Goal: Task Accomplishment & Management: Complete application form

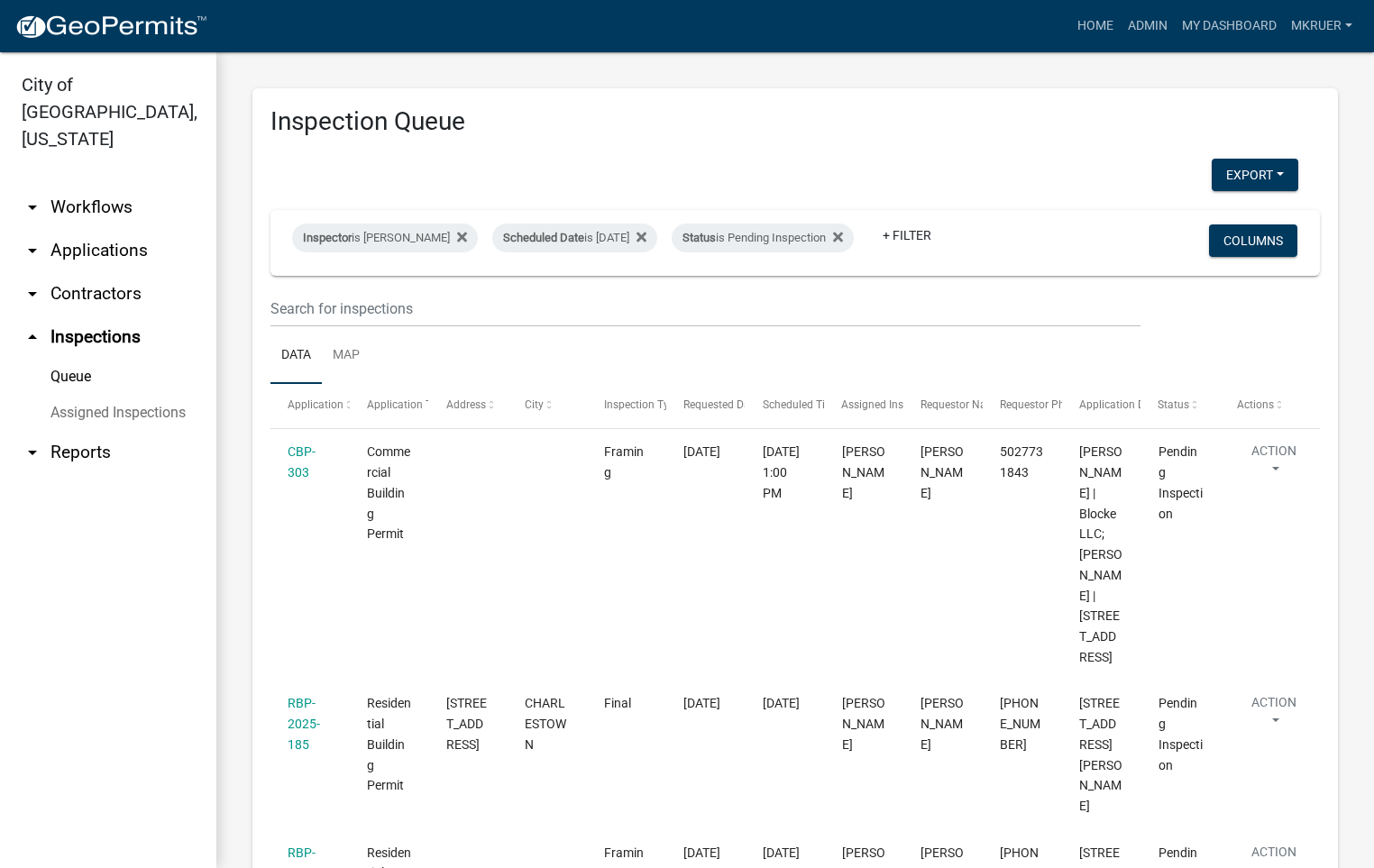
select select "fdb3bcc6-ce93-4663-8a18-5c08884dd177"
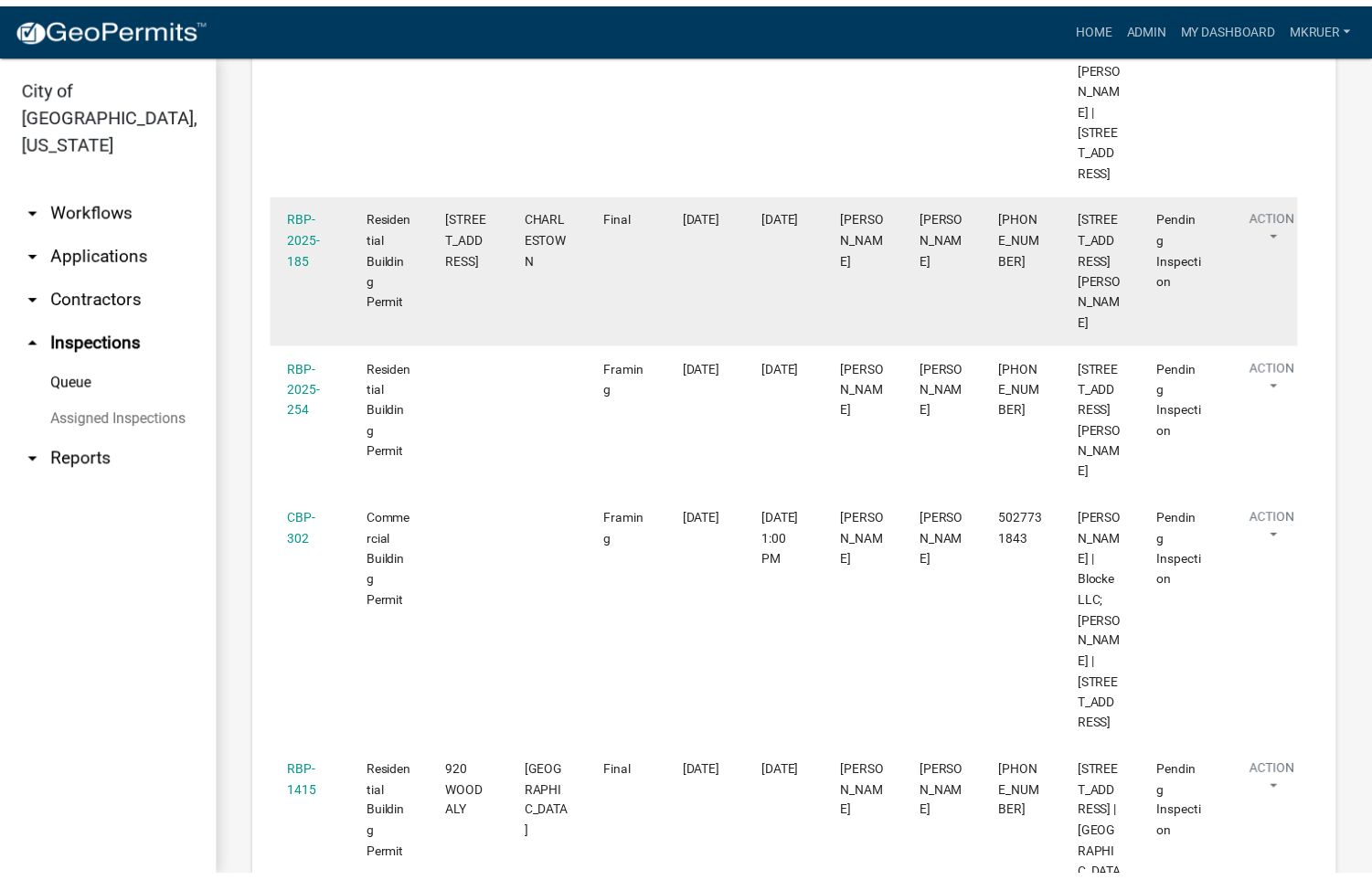
scroll to position [625, 0]
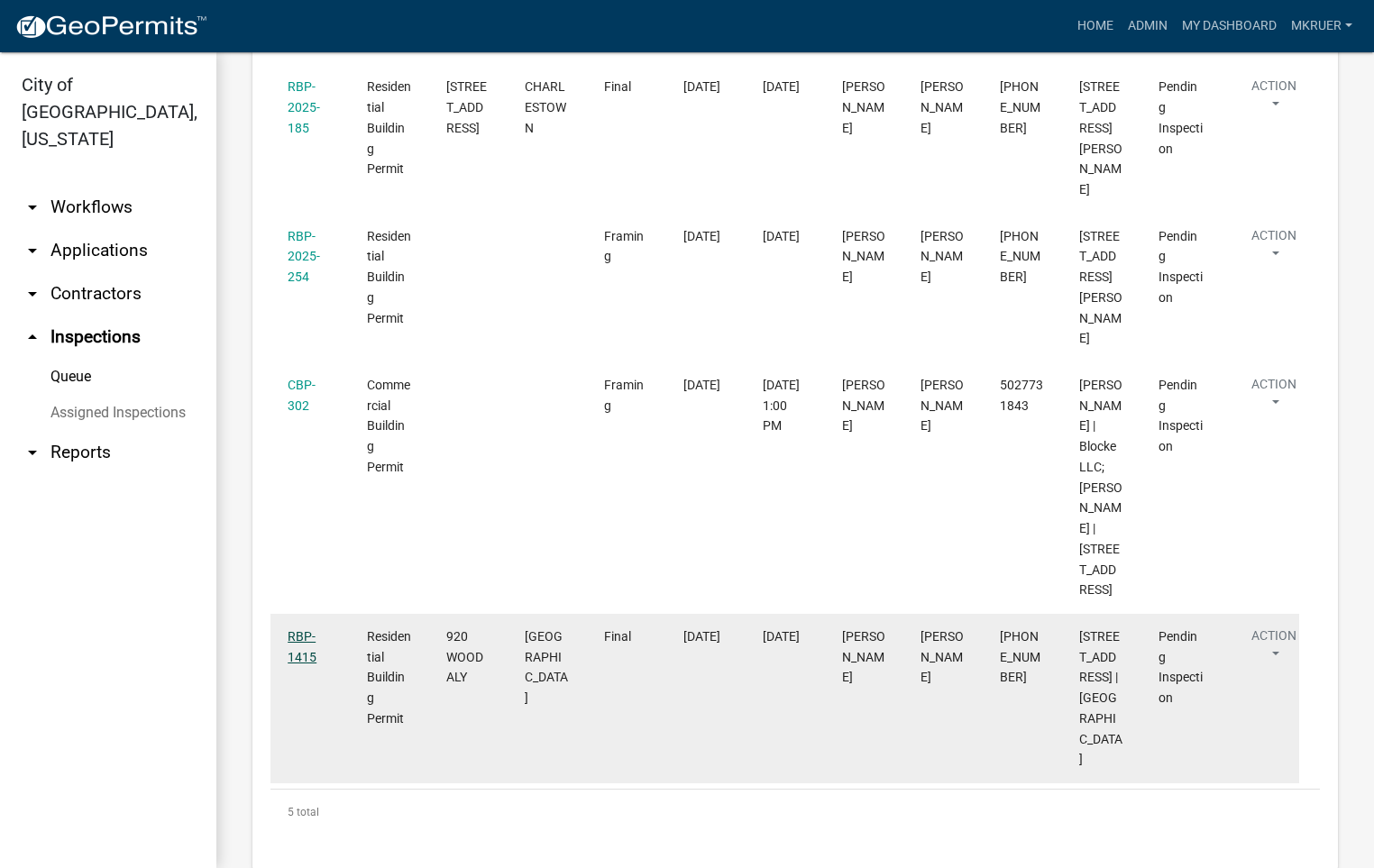
click at [297, 665] on link "RBP-1415" at bounding box center [302, 646] width 29 height 35
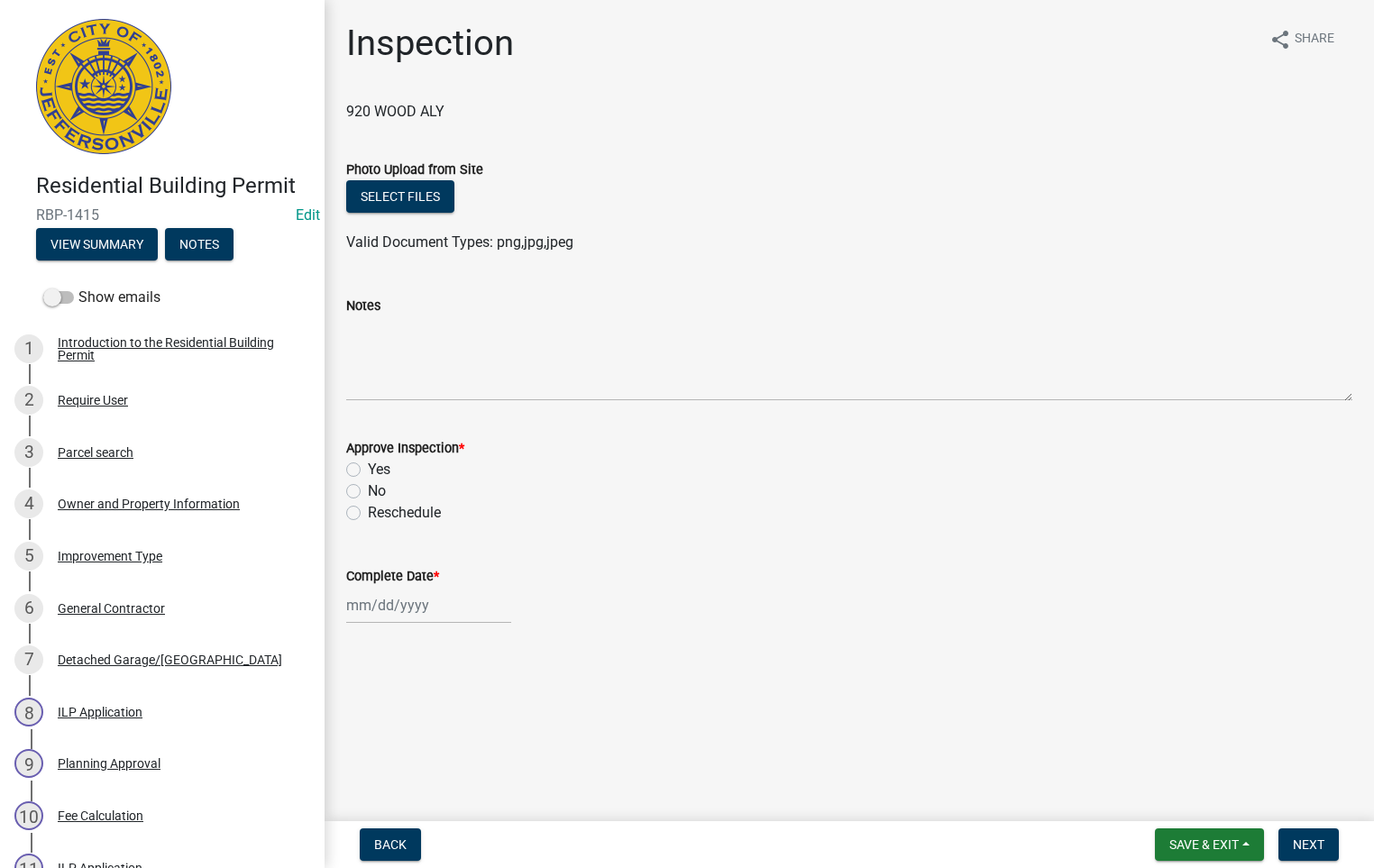
click at [368, 471] on label "Yes" at bounding box center [379, 469] width 23 height 22
click at [368, 471] on input "Yes" at bounding box center [373, 464] width 11 height 11
radio input "true"
select select "9"
select select "2025"
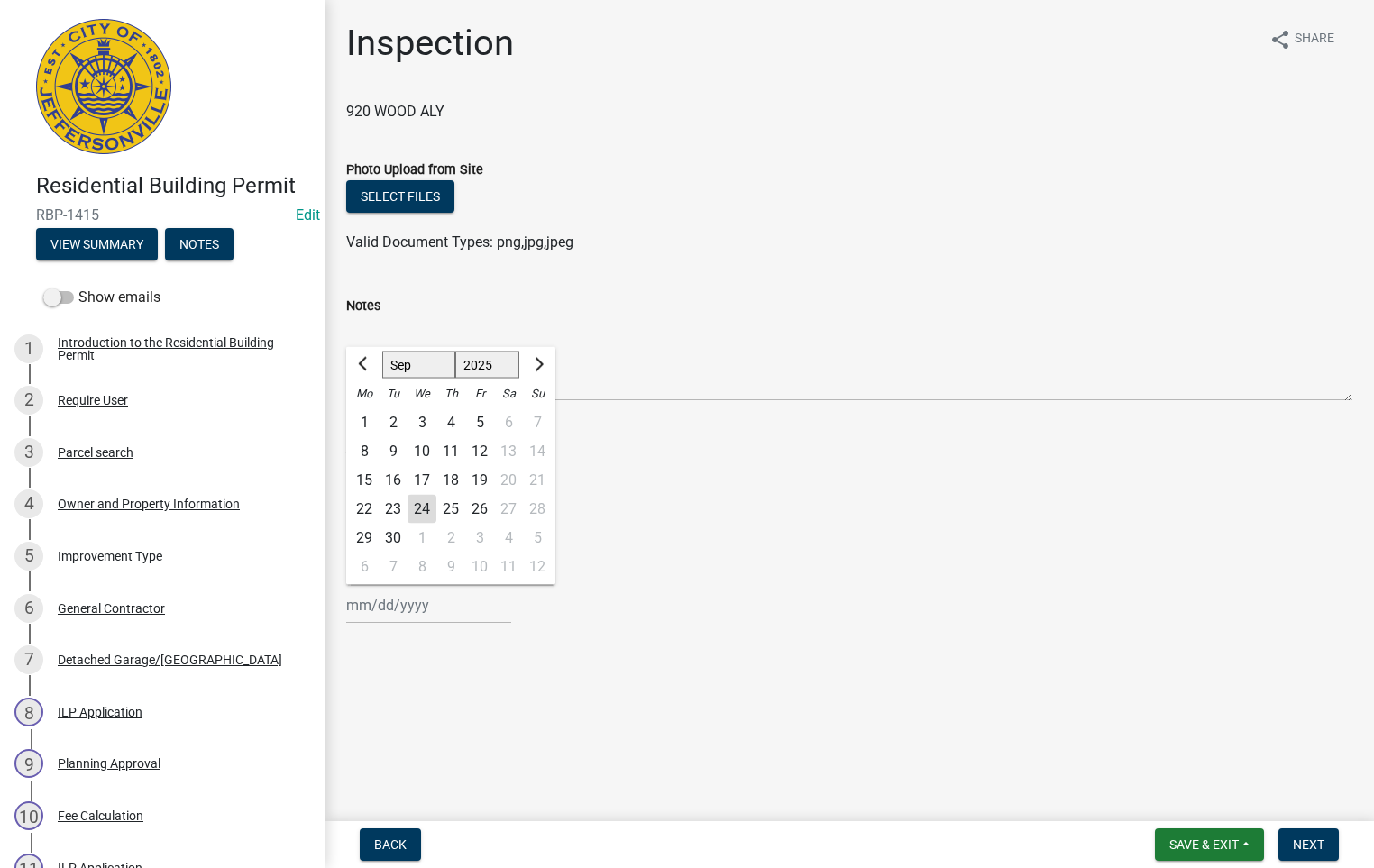
click at [391, 608] on input "Complete Date *" at bounding box center [428, 604] width 165 height 37
click at [426, 503] on div "24" at bounding box center [422, 509] width 29 height 29
type input "[DATE]"
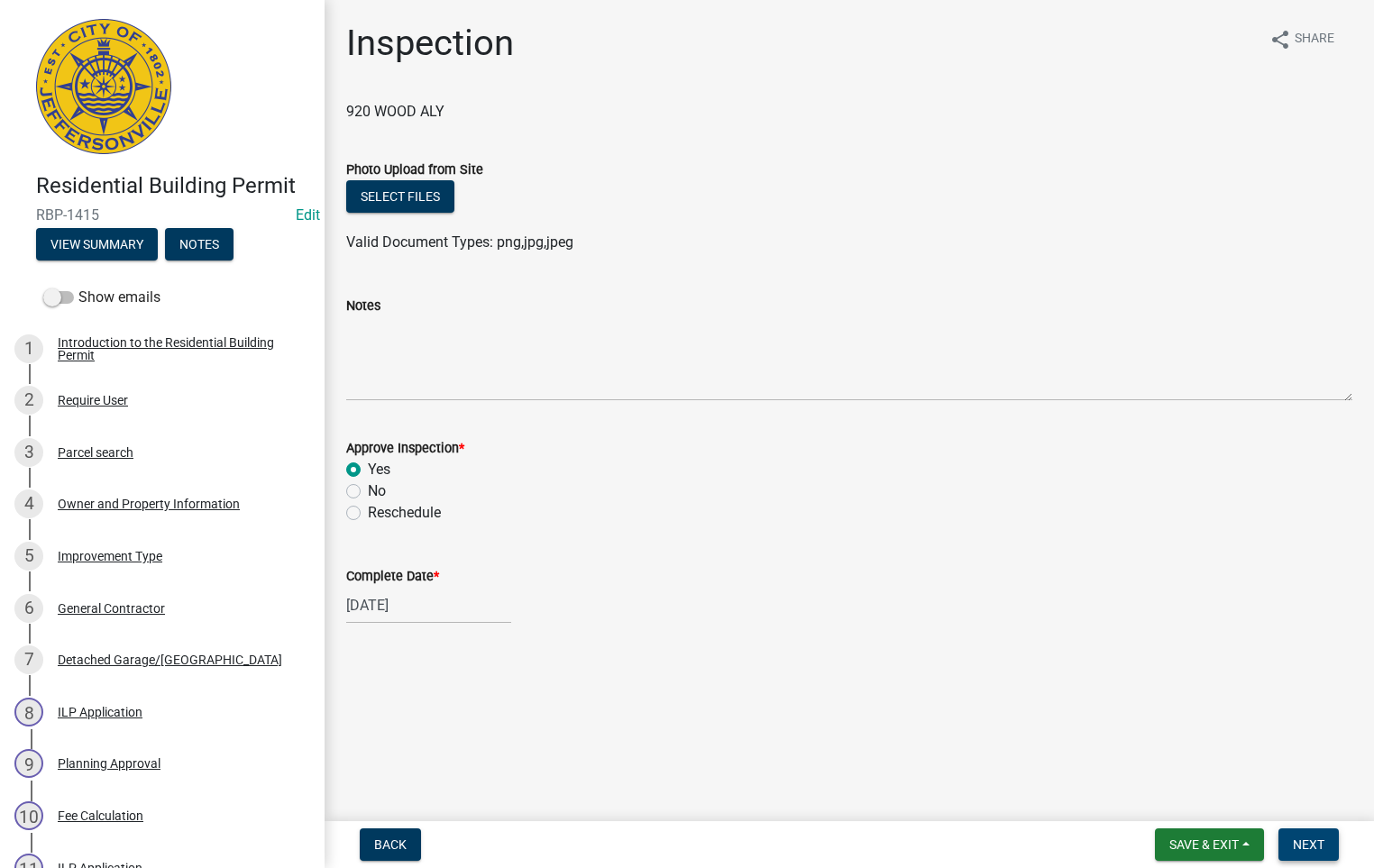
click at [1306, 846] on span "Next" at bounding box center [1308, 844] width 32 height 14
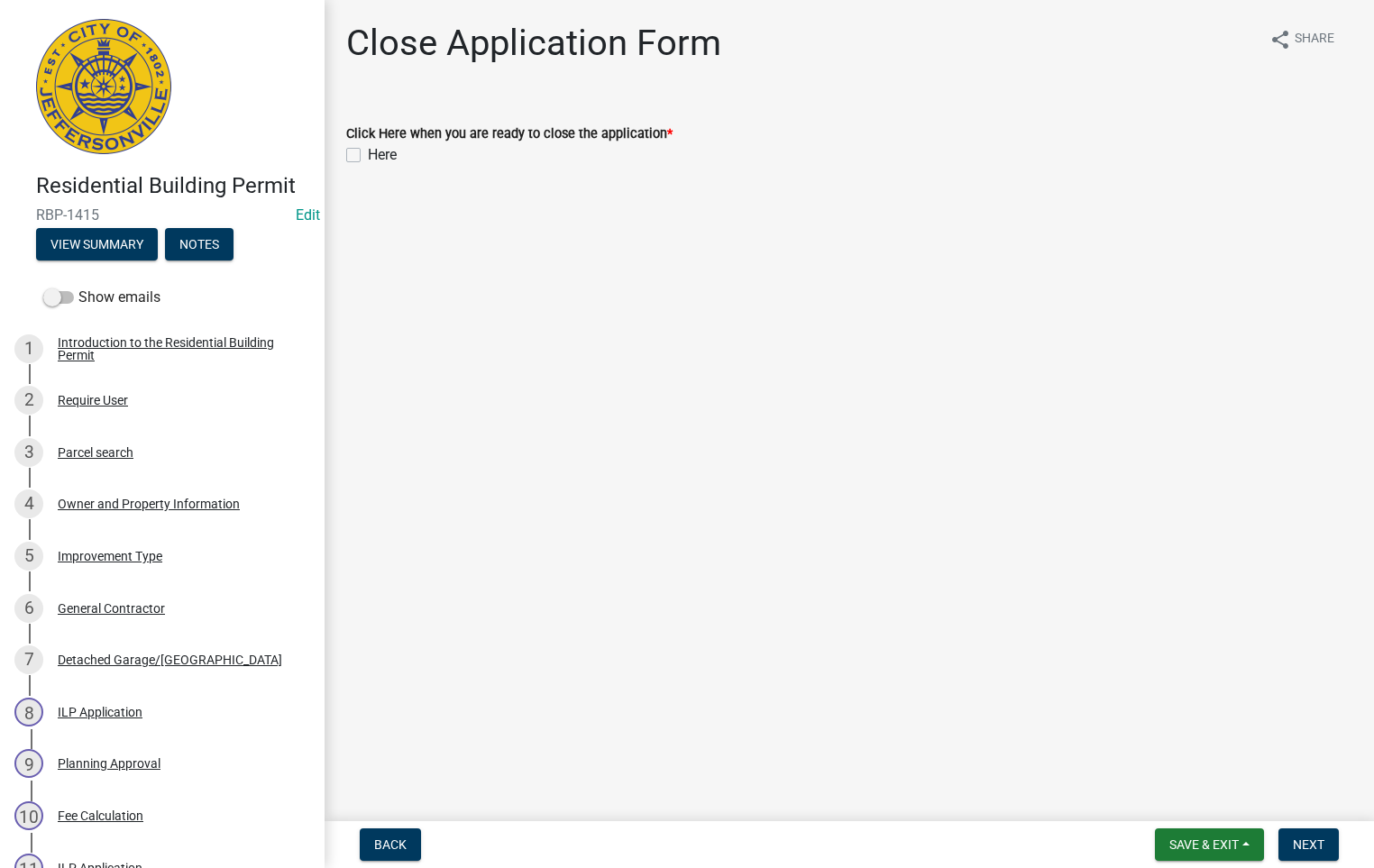
click at [368, 153] on label "Here" at bounding box center [382, 155] width 29 height 22
click at [368, 153] on input "Here" at bounding box center [373, 150] width 11 height 11
checkbox input "true"
click at [1307, 852] on button "Next" at bounding box center [1307, 844] width 60 height 32
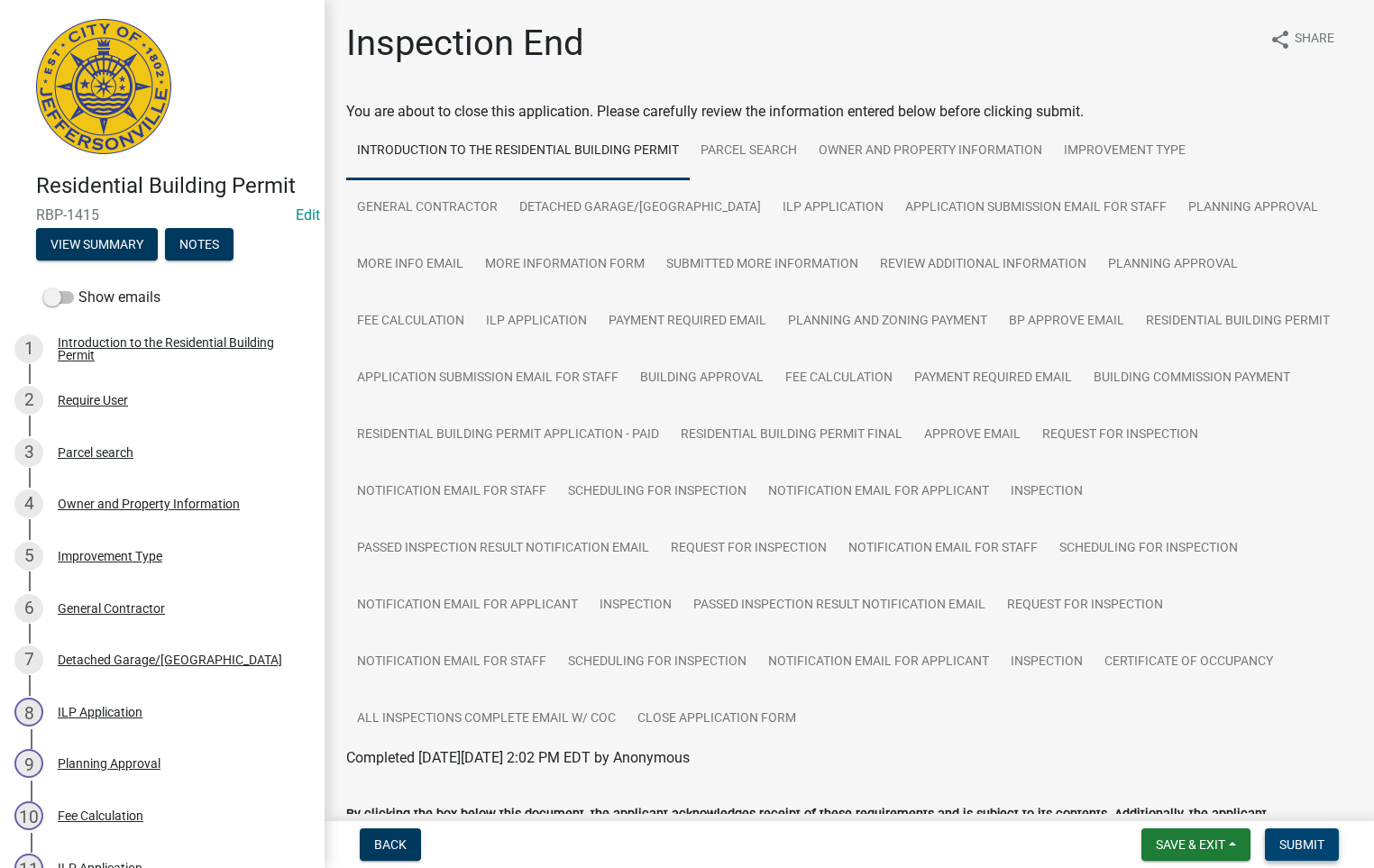
click at [1290, 844] on span "Submit" at bounding box center [1300, 844] width 45 height 14
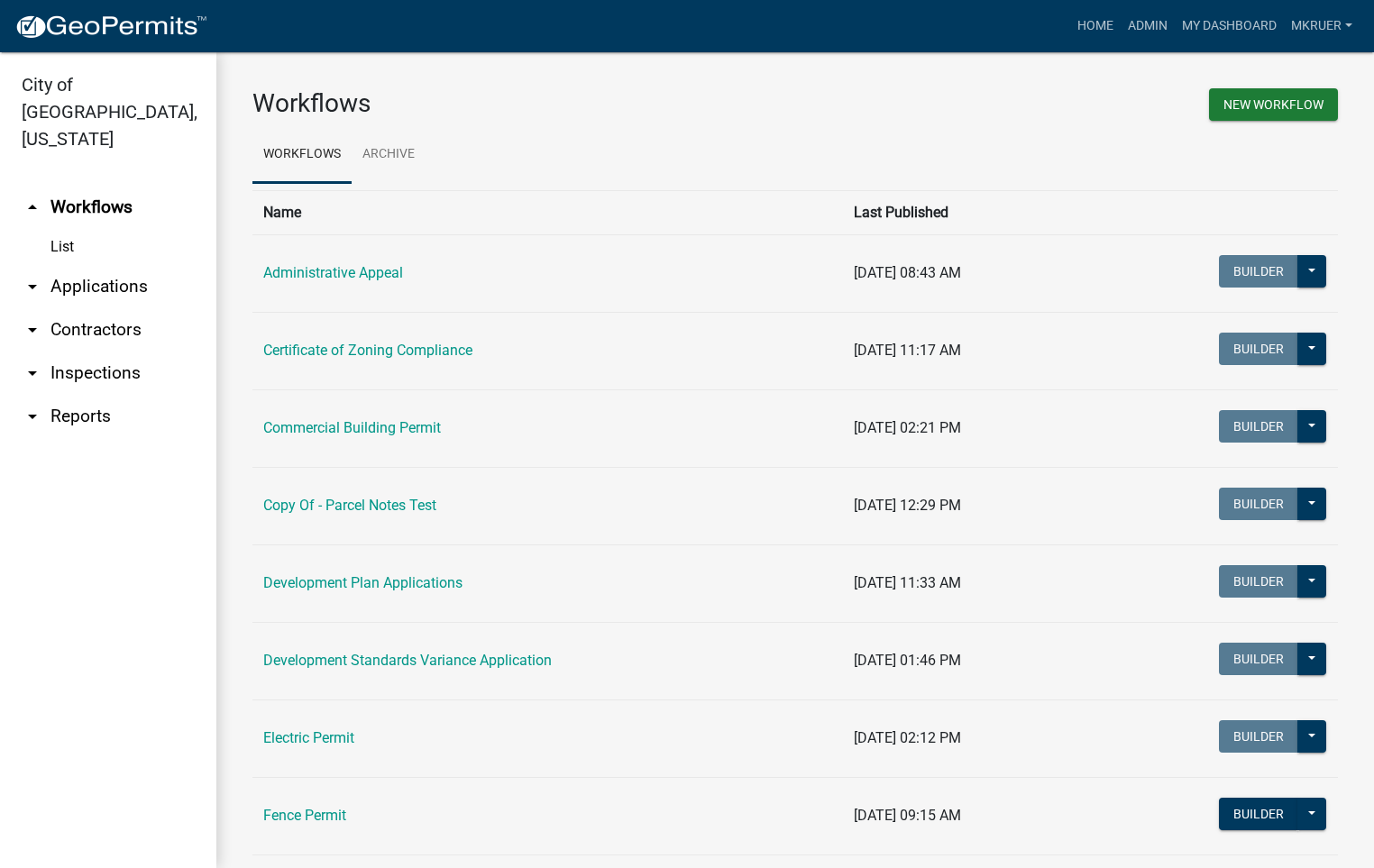
click at [88, 351] on link "arrow_drop_down Inspections" at bounding box center [108, 372] width 217 height 43
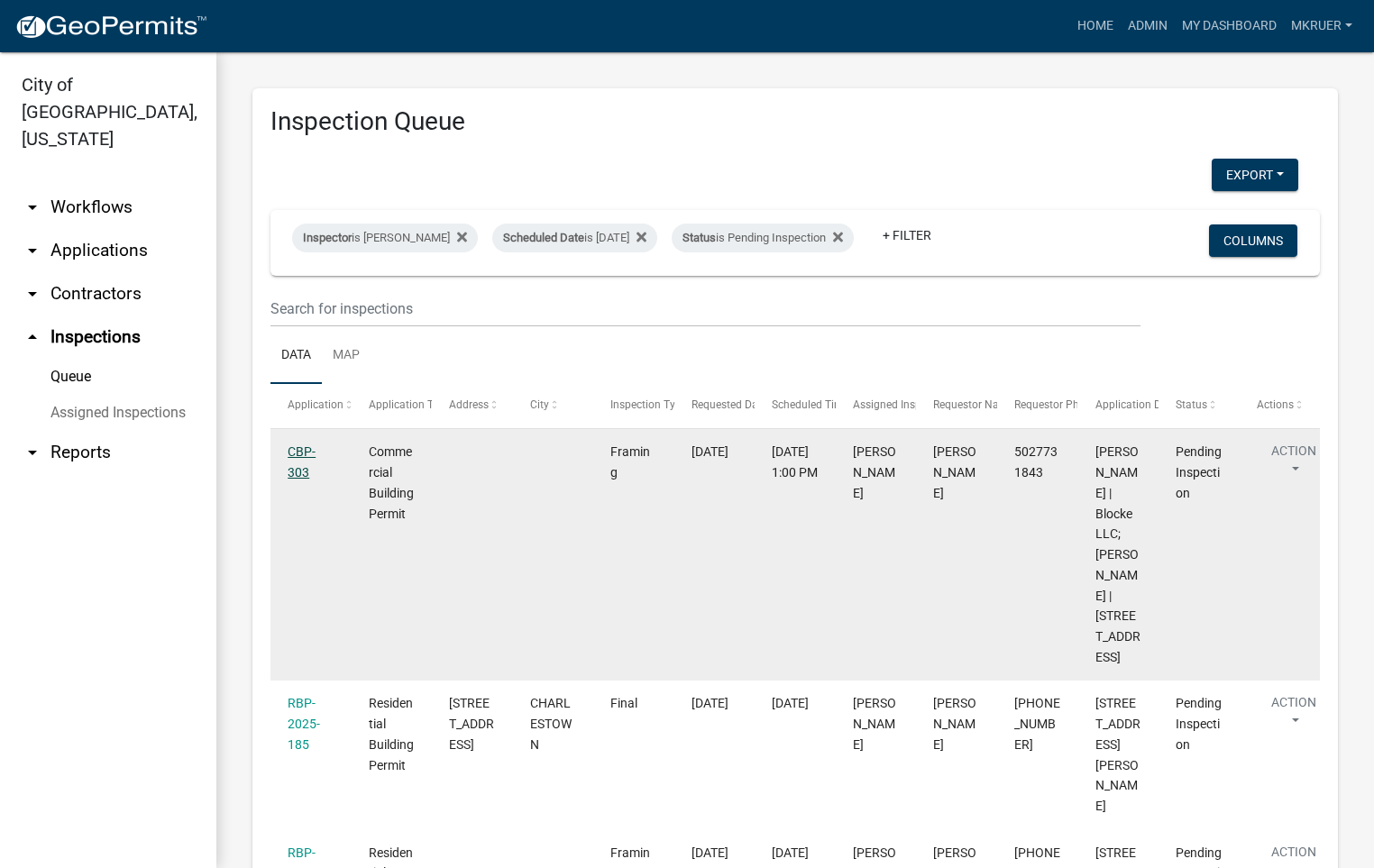
click at [300, 465] on link "CBP-303" at bounding box center [301, 461] width 28 height 35
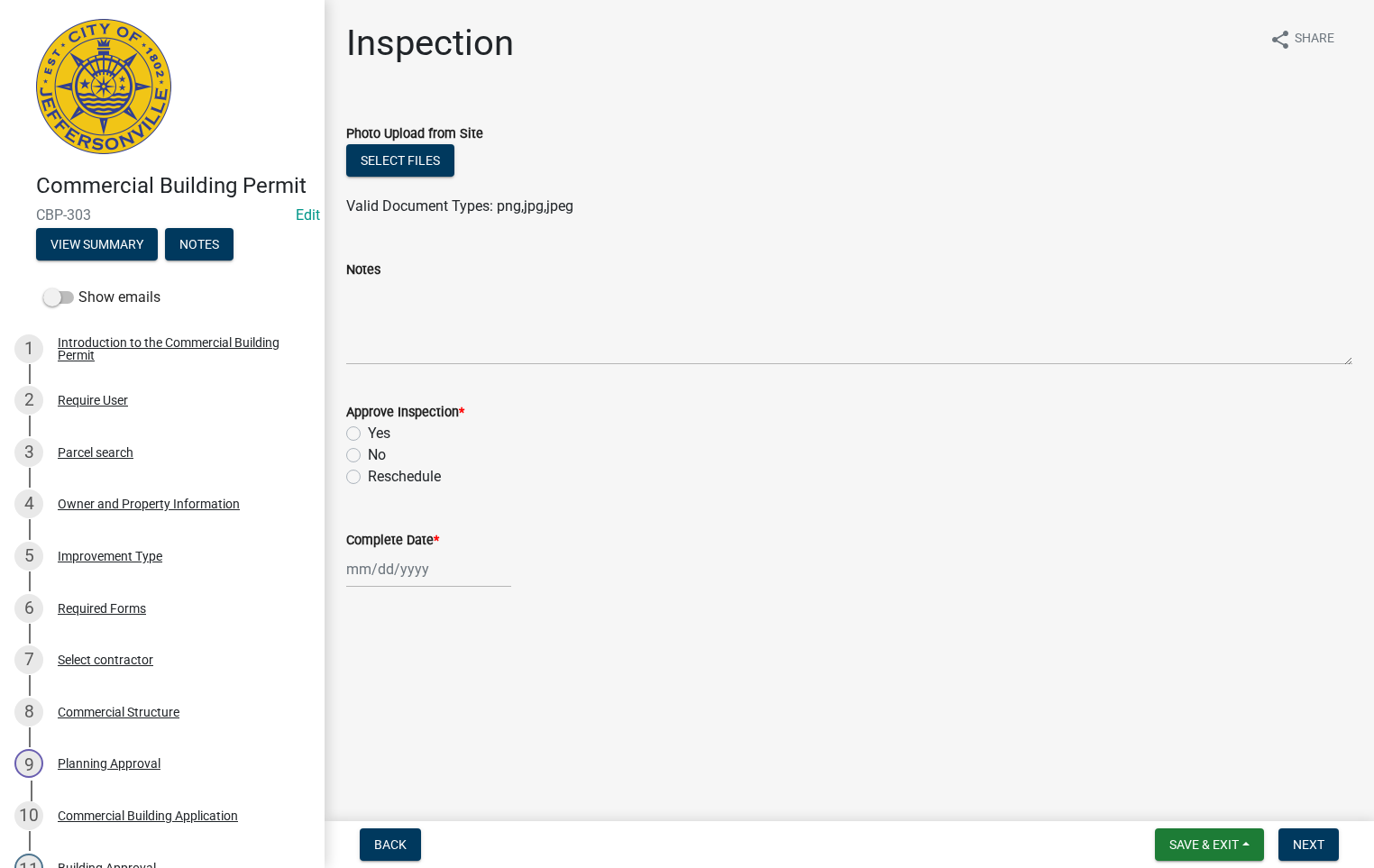
click at [368, 433] on label "Yes" at bounding box center [379, 434] width 23 height 22
click at [368, 433] on input "Yes" at bounding box center [373, 429] width 11 height 11
radio input "true"
select select "9"
select select "2025"
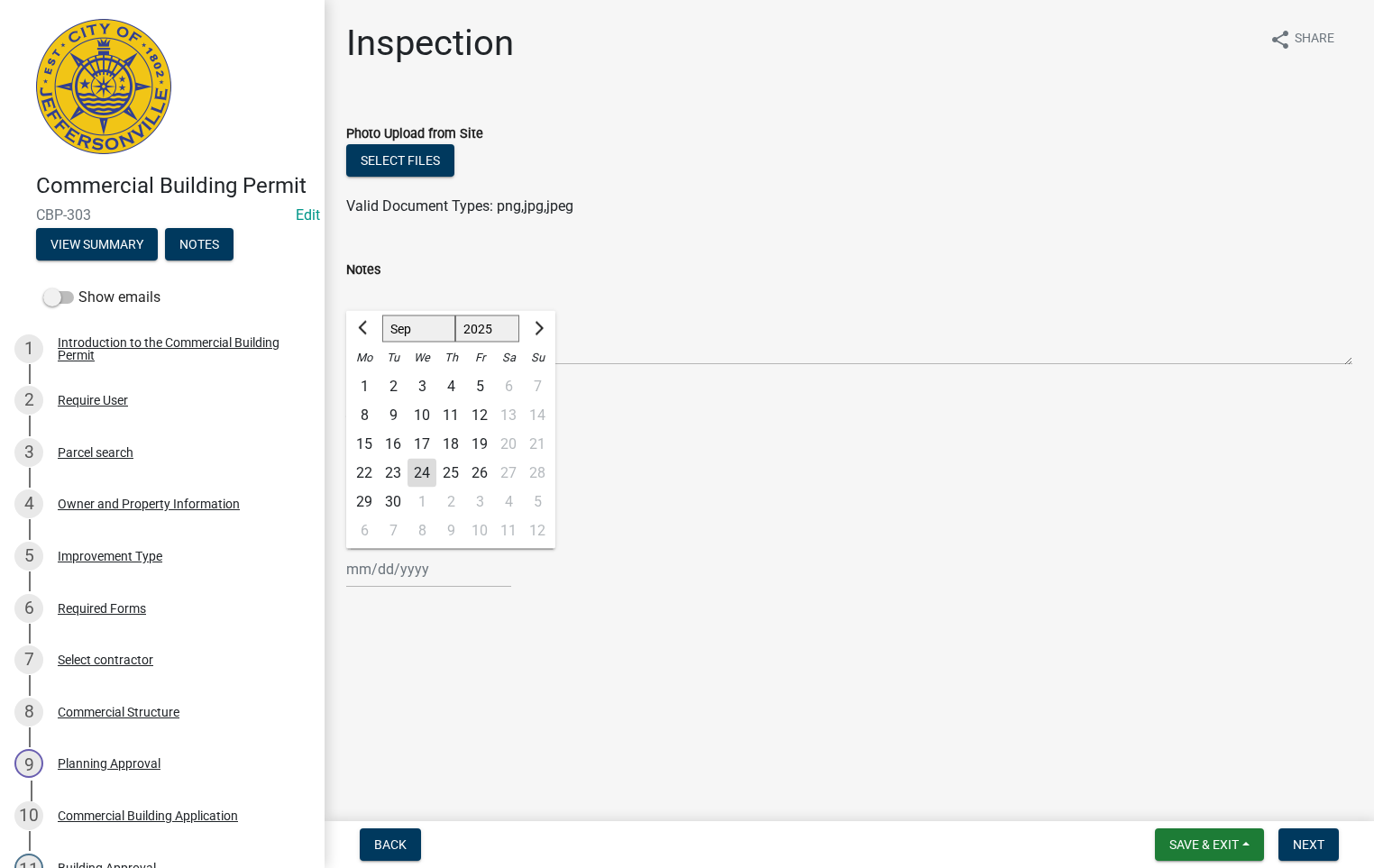
click at [409, 568] on input "Complete Date *" at bounding box center [428, 569] width 165 height 37
click at [423, 471] on div "24" at bounding box center [422, 473] width 29 height 29
type input "[DATE]"
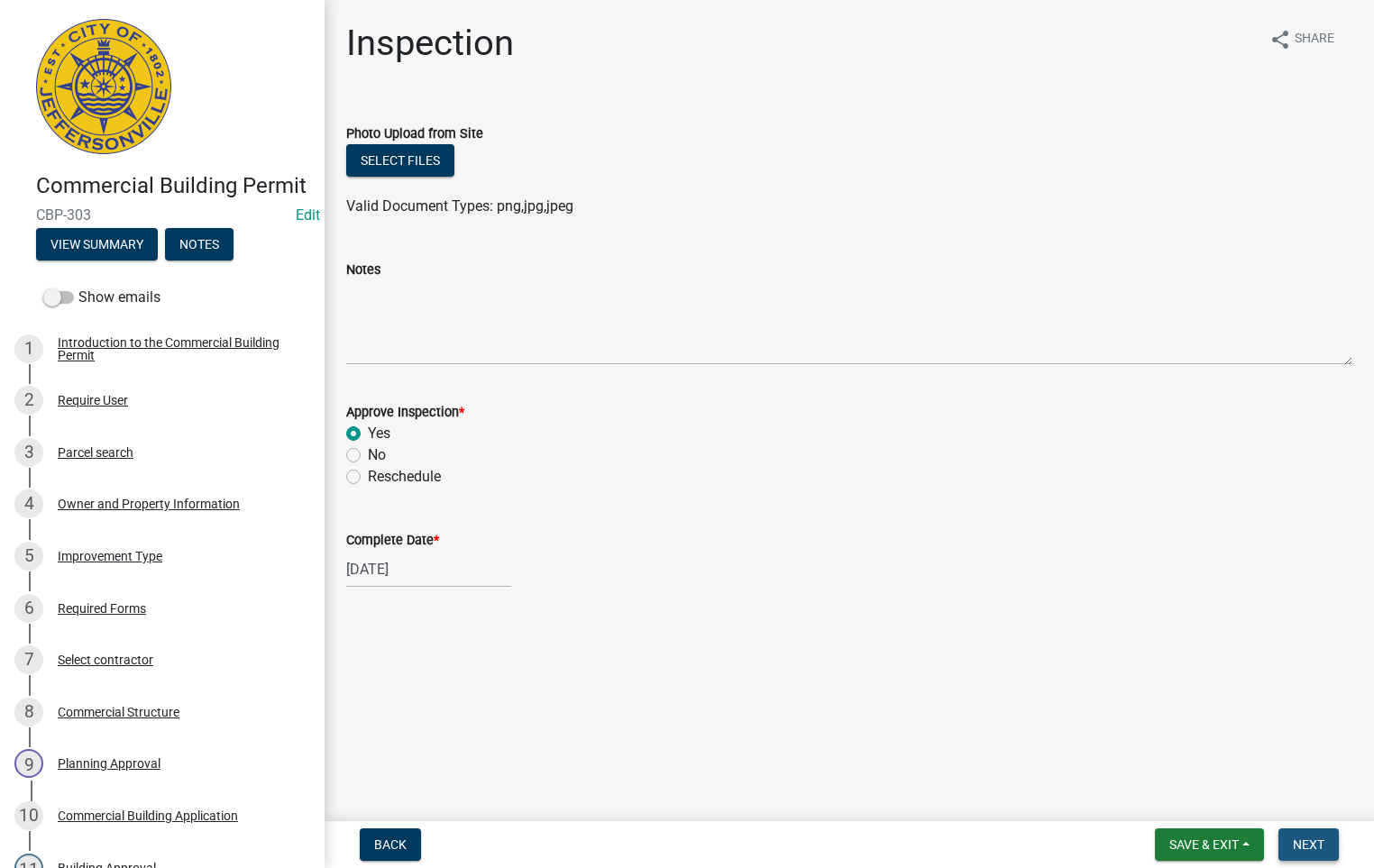
click at [1303, 841] on span "Next" at bounding box center [1308, 844] width 32 height 14
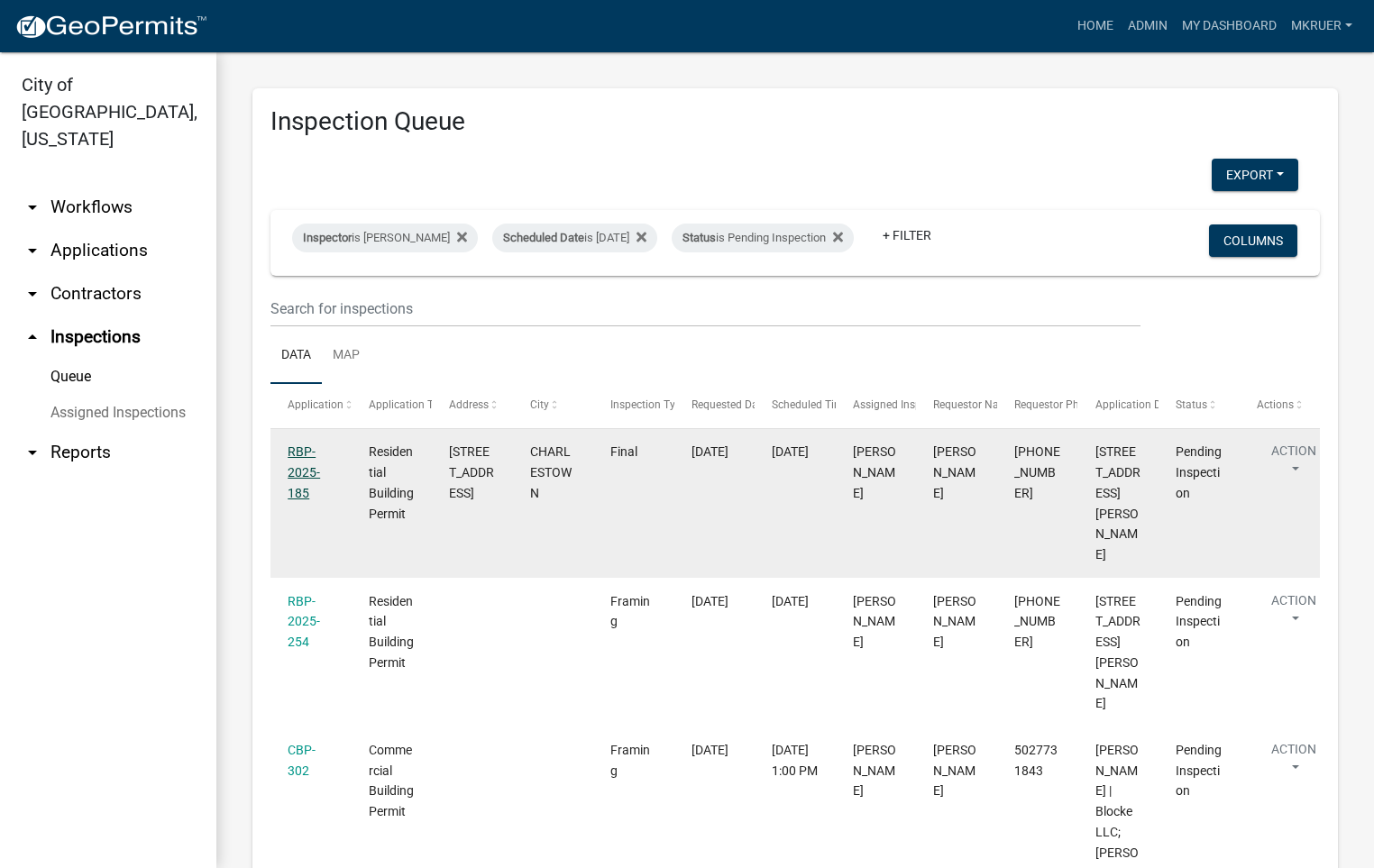
click at [298, 471] on link "RBP-2025-185" at bounding box center [304, 472] width 32 height 56
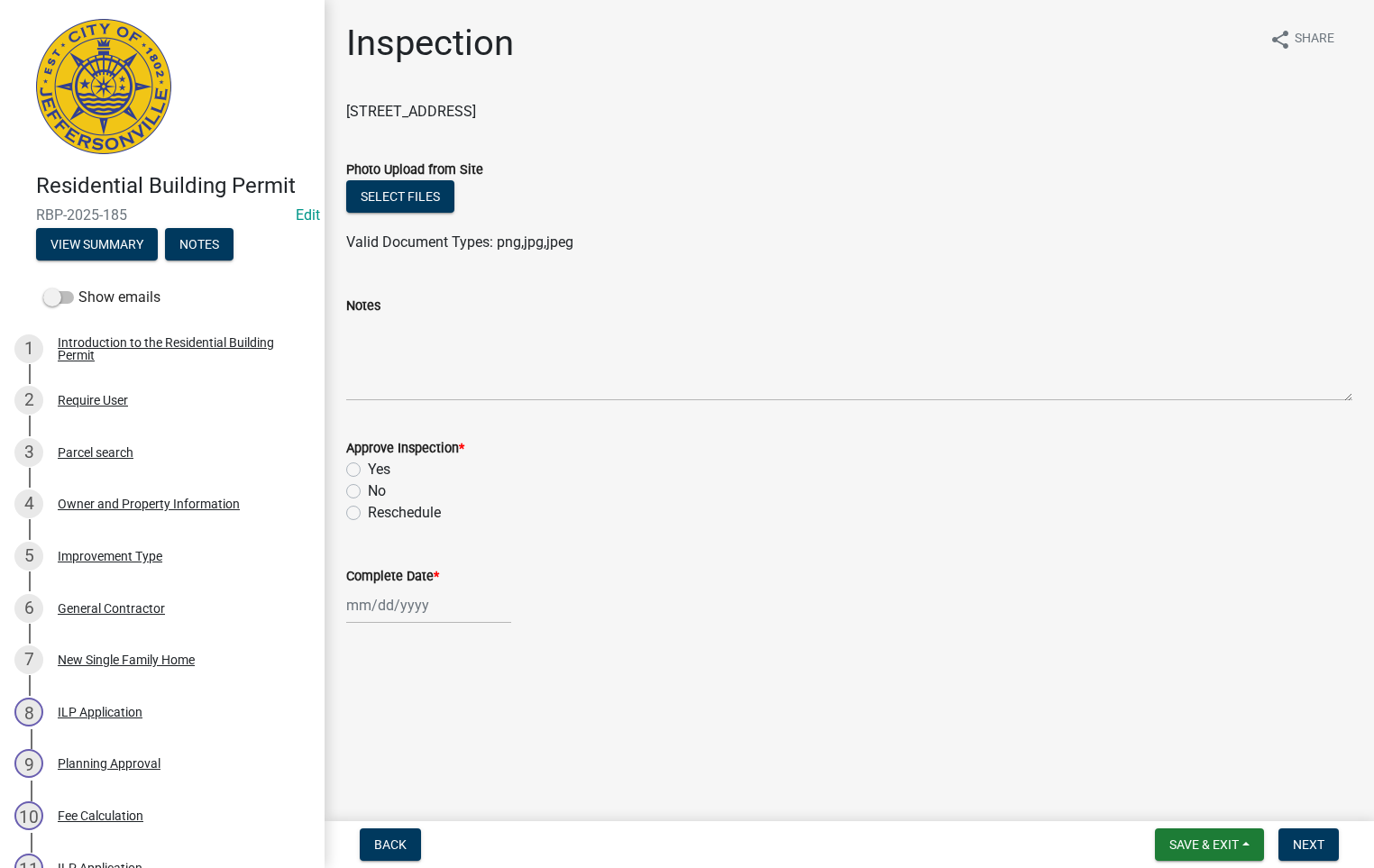
click at [368, 465] on label "Yes" at bounding box center [379, 469] width 23 height 22
click at [368, 465] on input "Yes" at bounding box center [373, 464] width 11 height 11
radio input "true"
click at [407, 603] on input "Complete Date *" at bounding box center [428, 604] width 165 height 37
select select "9"
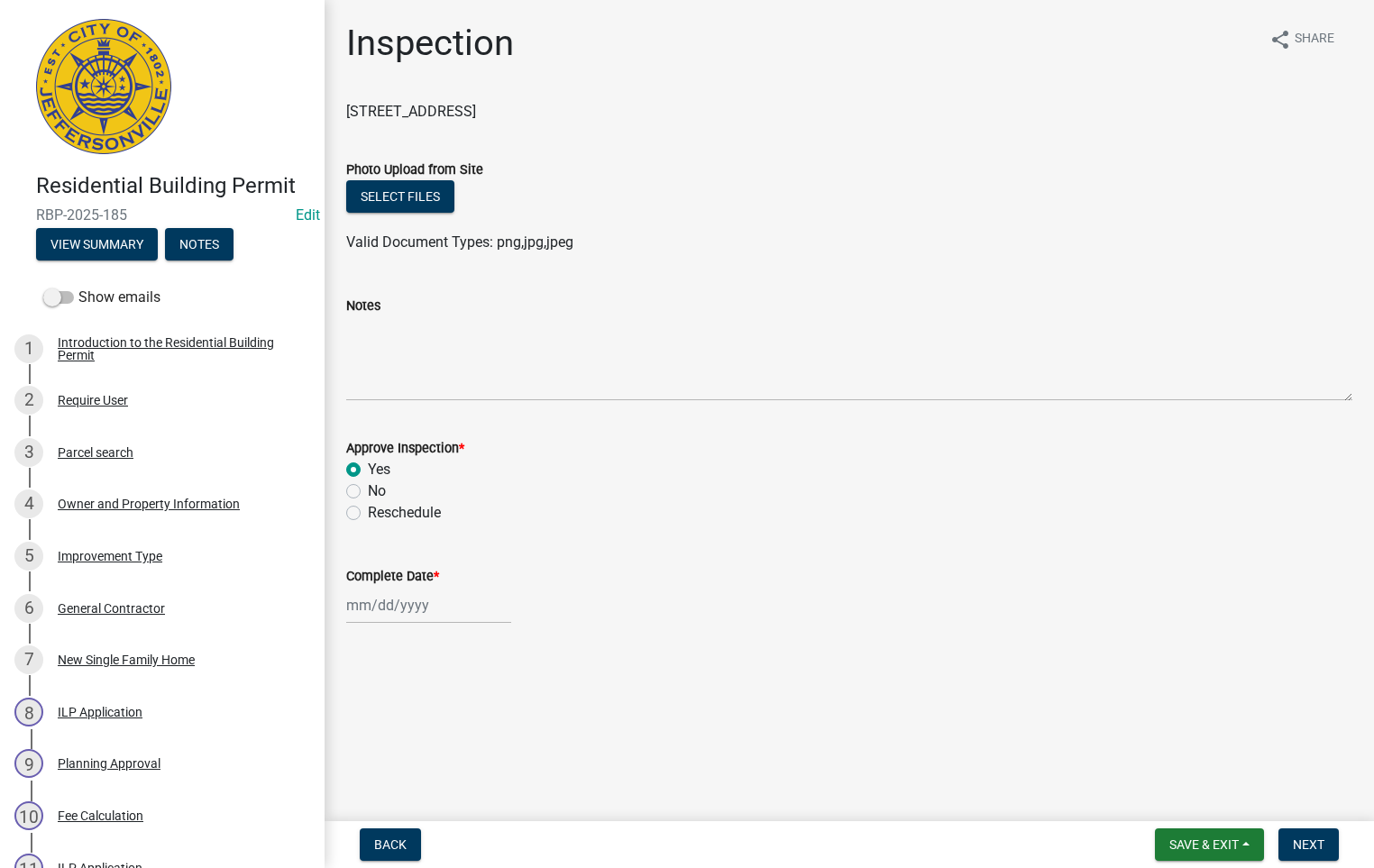
select select "2025"
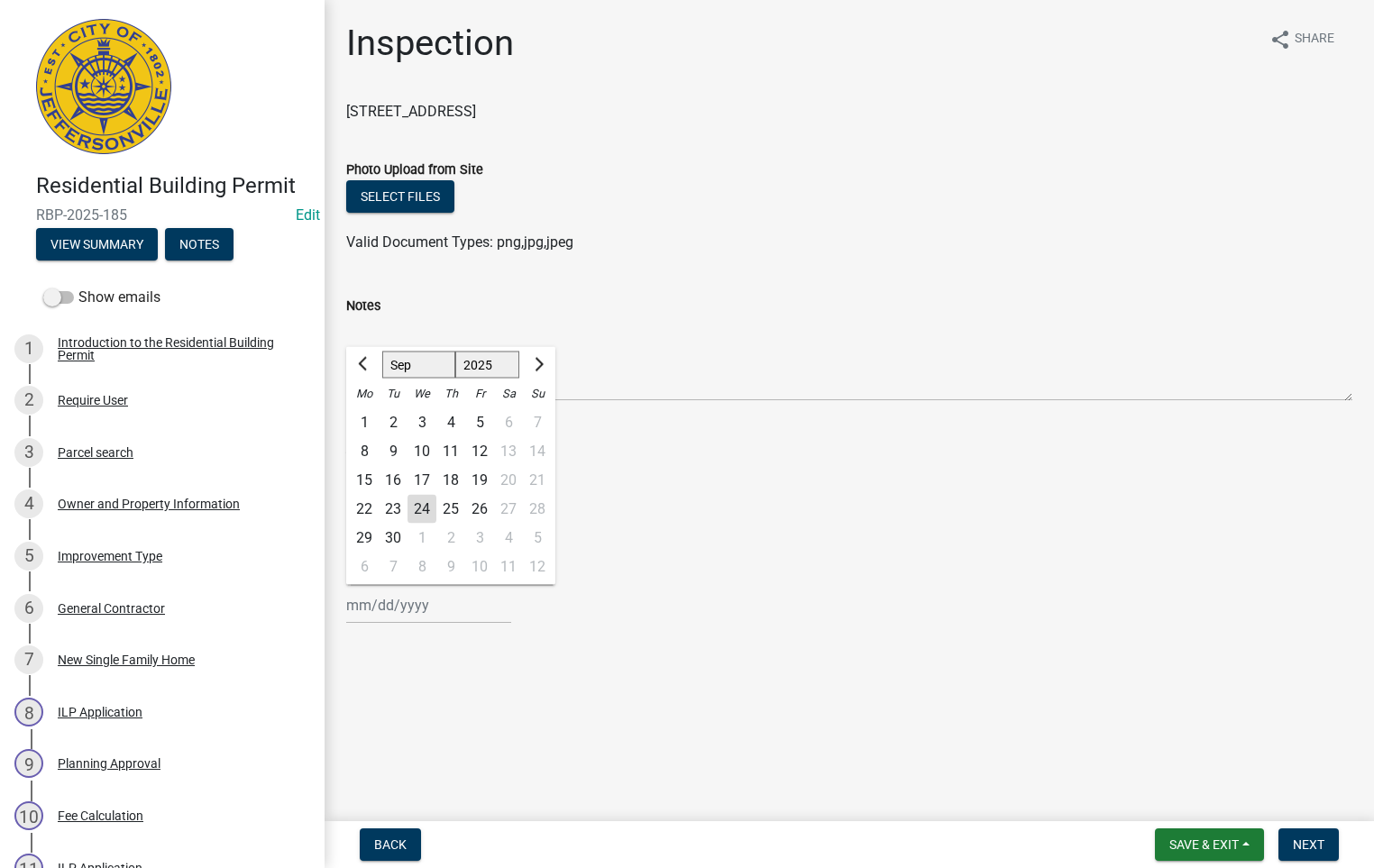
click at [423, 509] on div "24" at bounding box center [422, 509] width 29 height 29
type input "[DATE]"
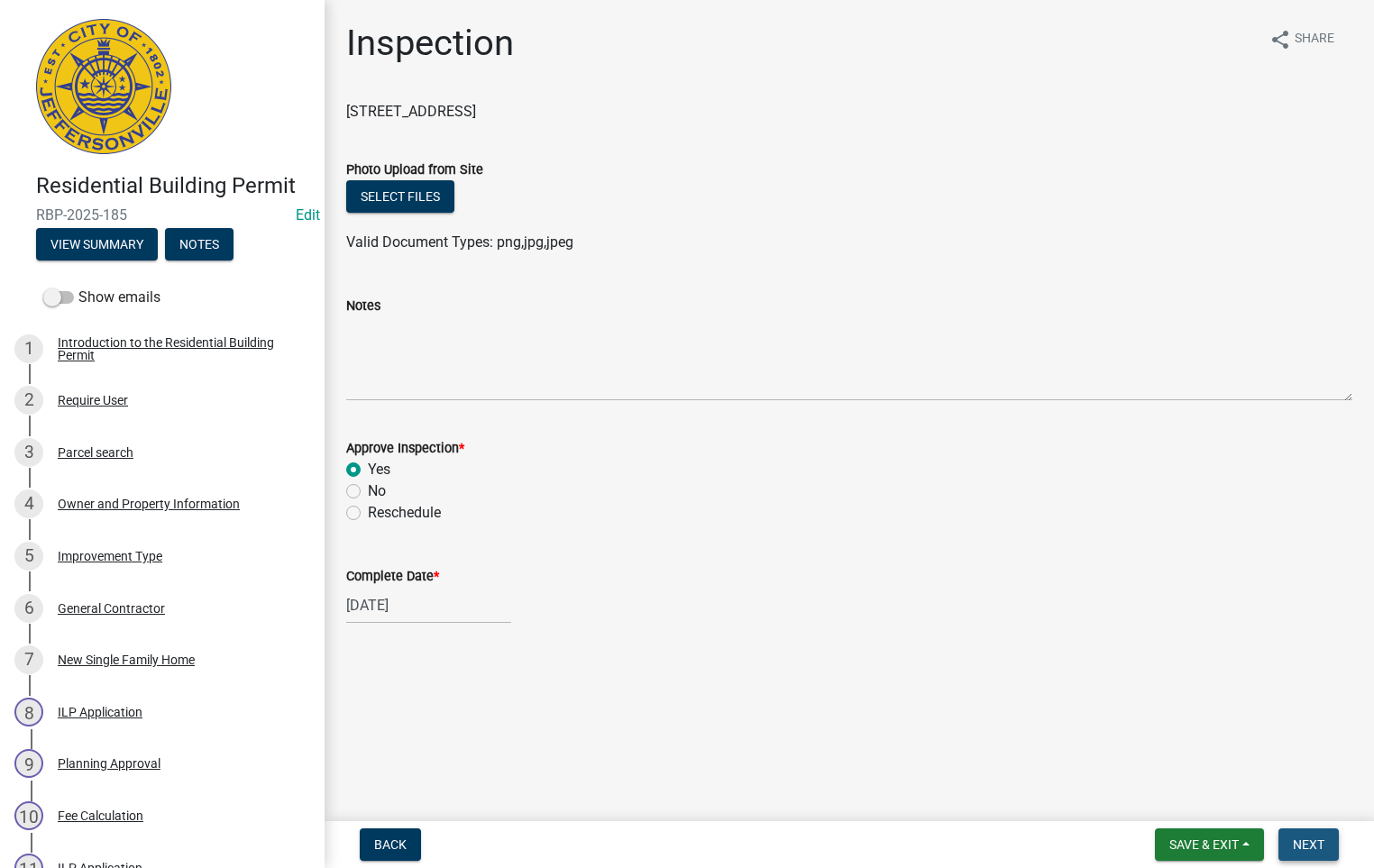
click at [1294, 844] on span "Next" at bounding box center [1308, 844] width 32 height 14
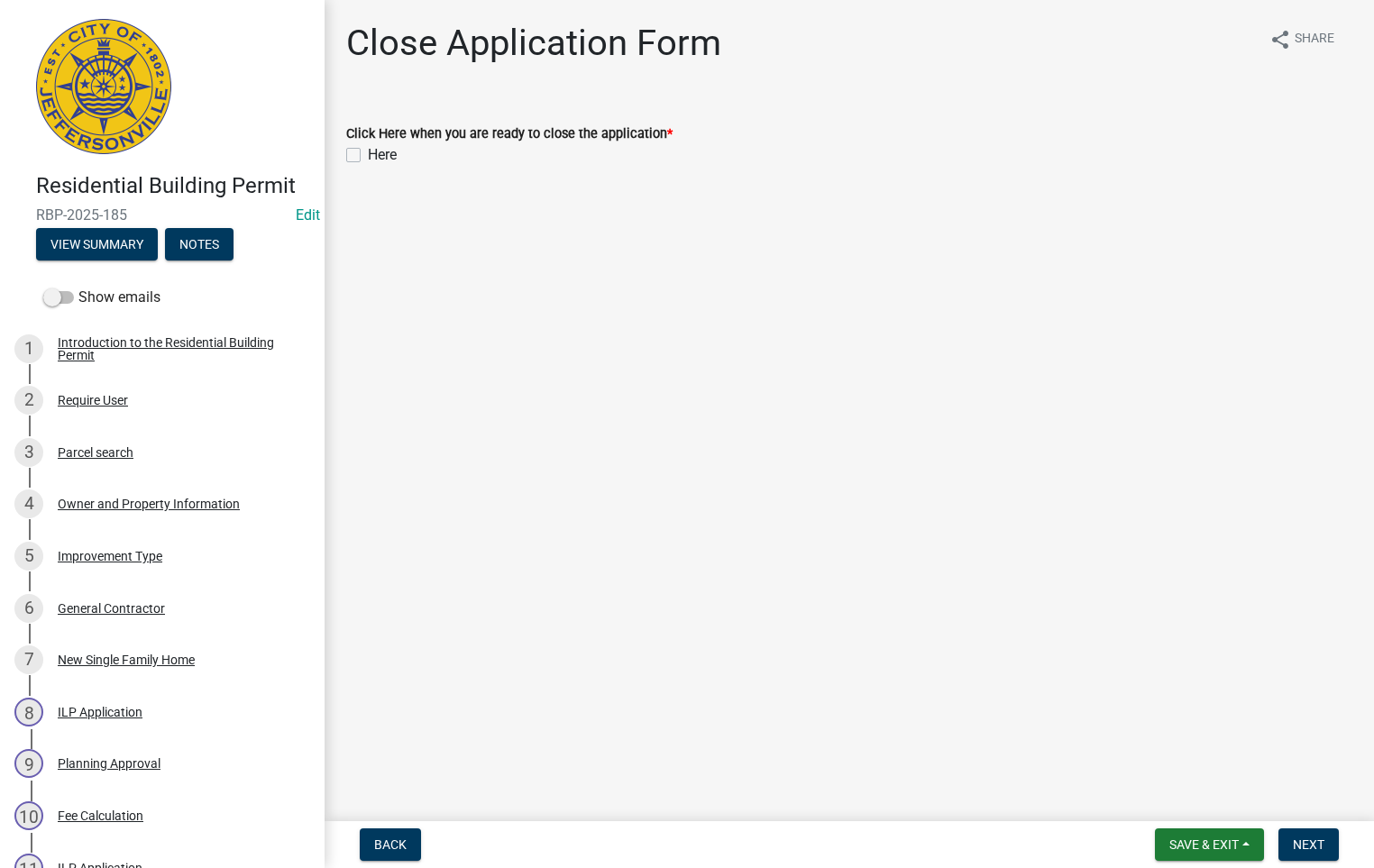
drag, startPoint x: 1284, startPoint y: 826, endPoint x: 349, endPoint y: 153, distance: 1152.0
click at [368, 153] on label "Here" at bounding box center [382, 155] width 29 height 22
click at [368, 153] on input "Here" at bounding box center [373, 150] width 11 height 11
checkbox input "true"
click at [1299, 839] on span "Next" at bounding box center [1308, 844] width 32 height 14
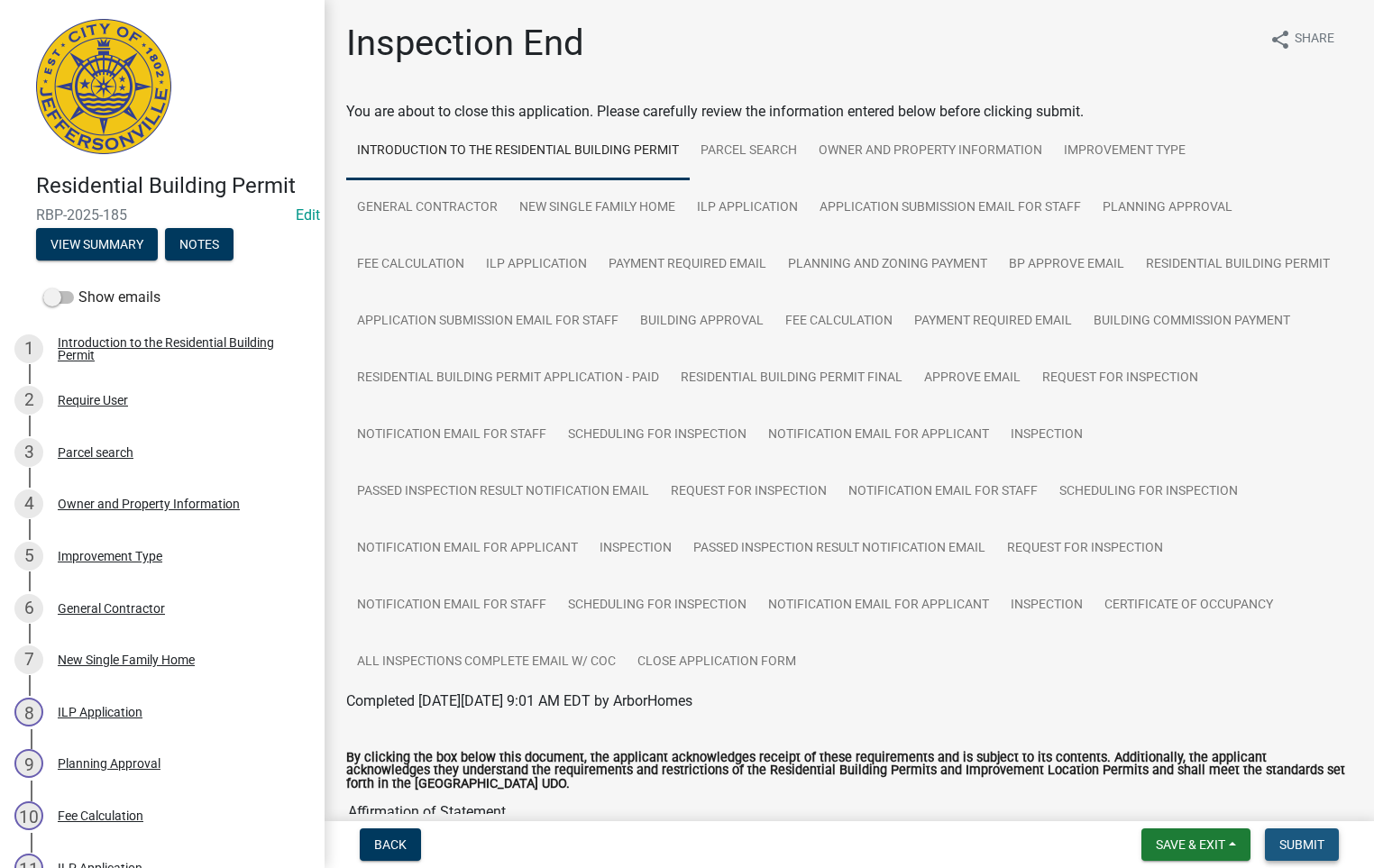
click at [1294, 841] on span "Submit" at bounding box center [1300, 844] width 45 height 14
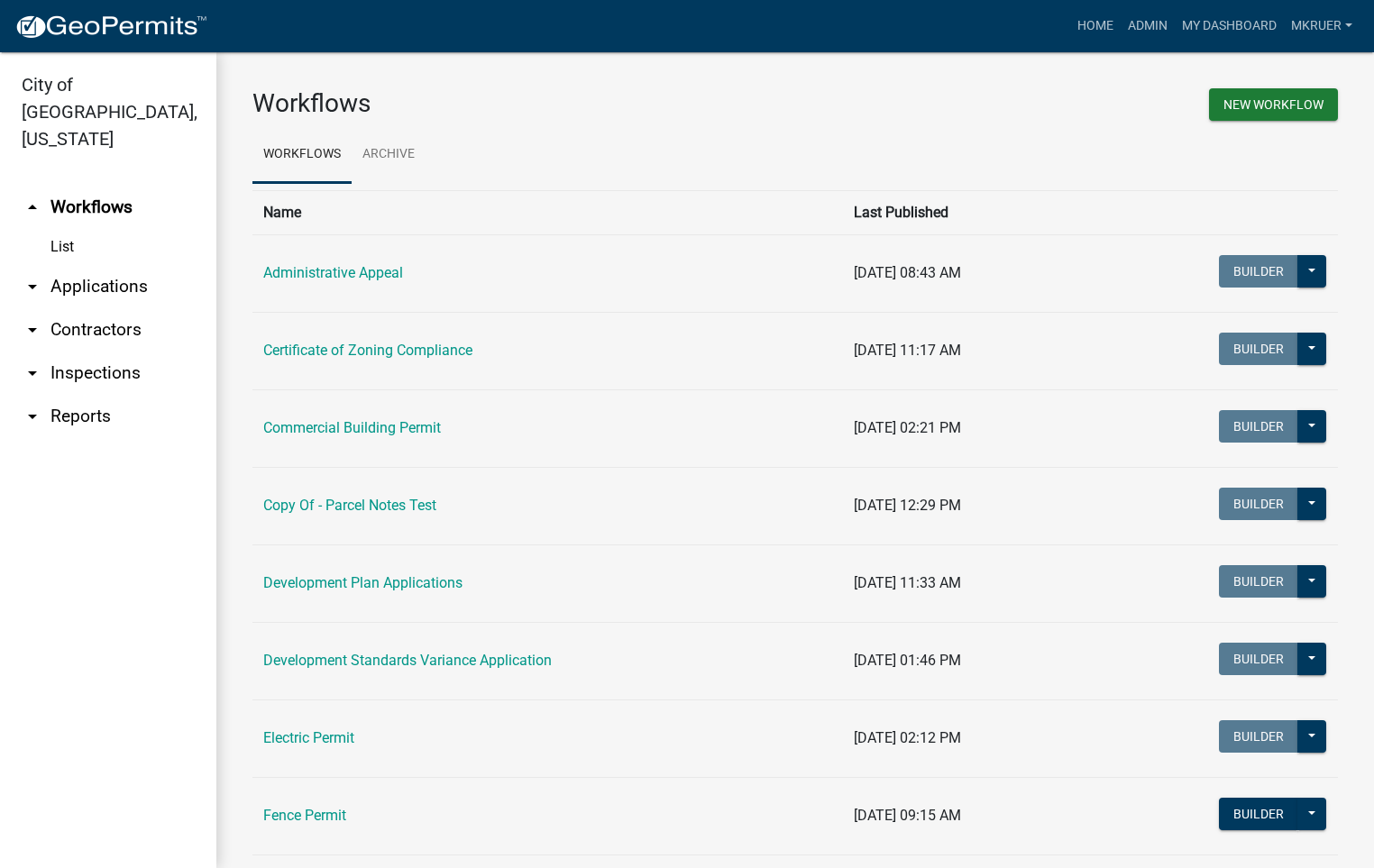
click at [88, 351] on link "arrow_drop_down Inspections" at bounding box center [108, 372] width 217 height 43
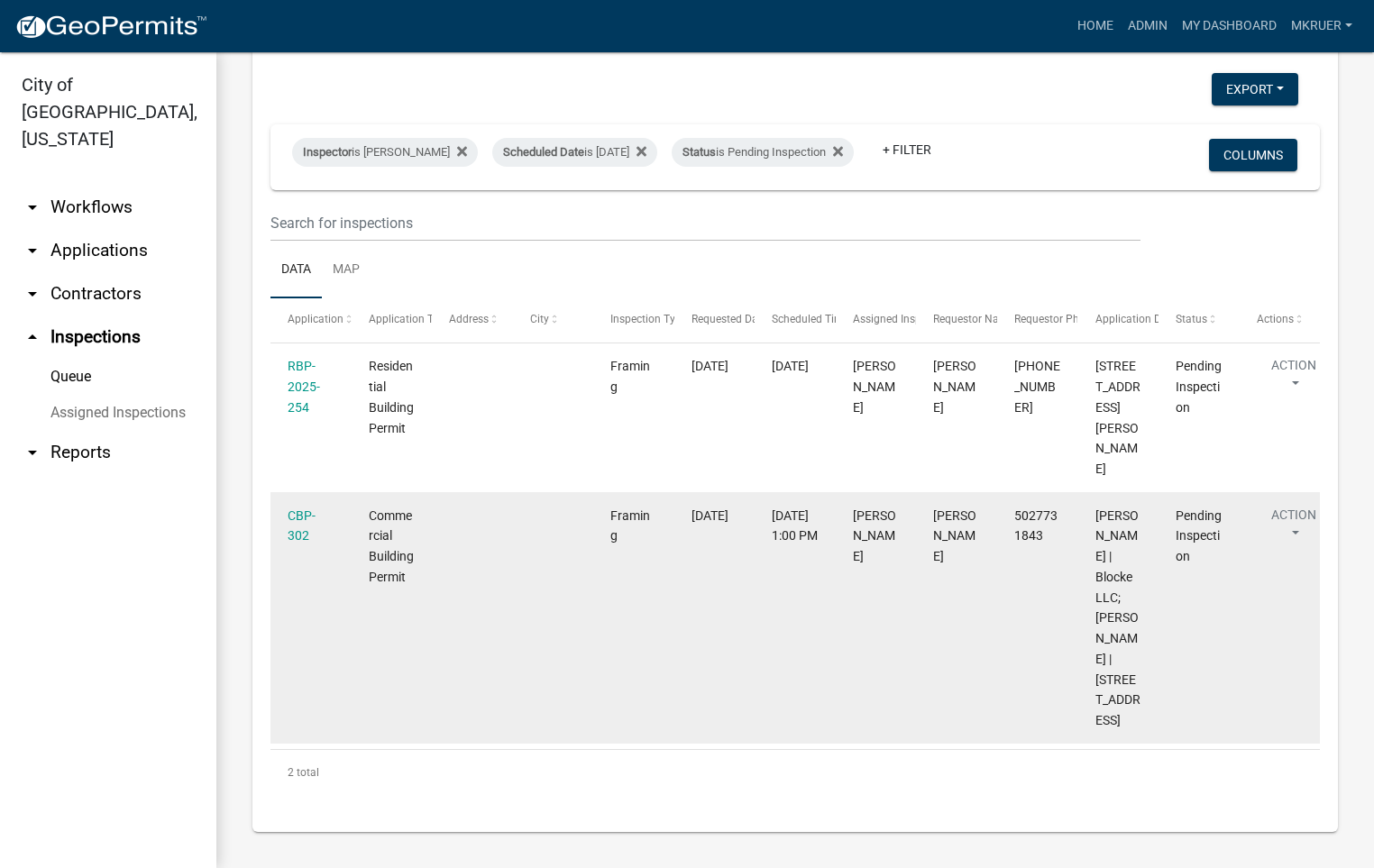
scroll to position [162, 0]
click at [301, 508] on link "CBP-302" at bounding box center [301, 525] width 28 height 35
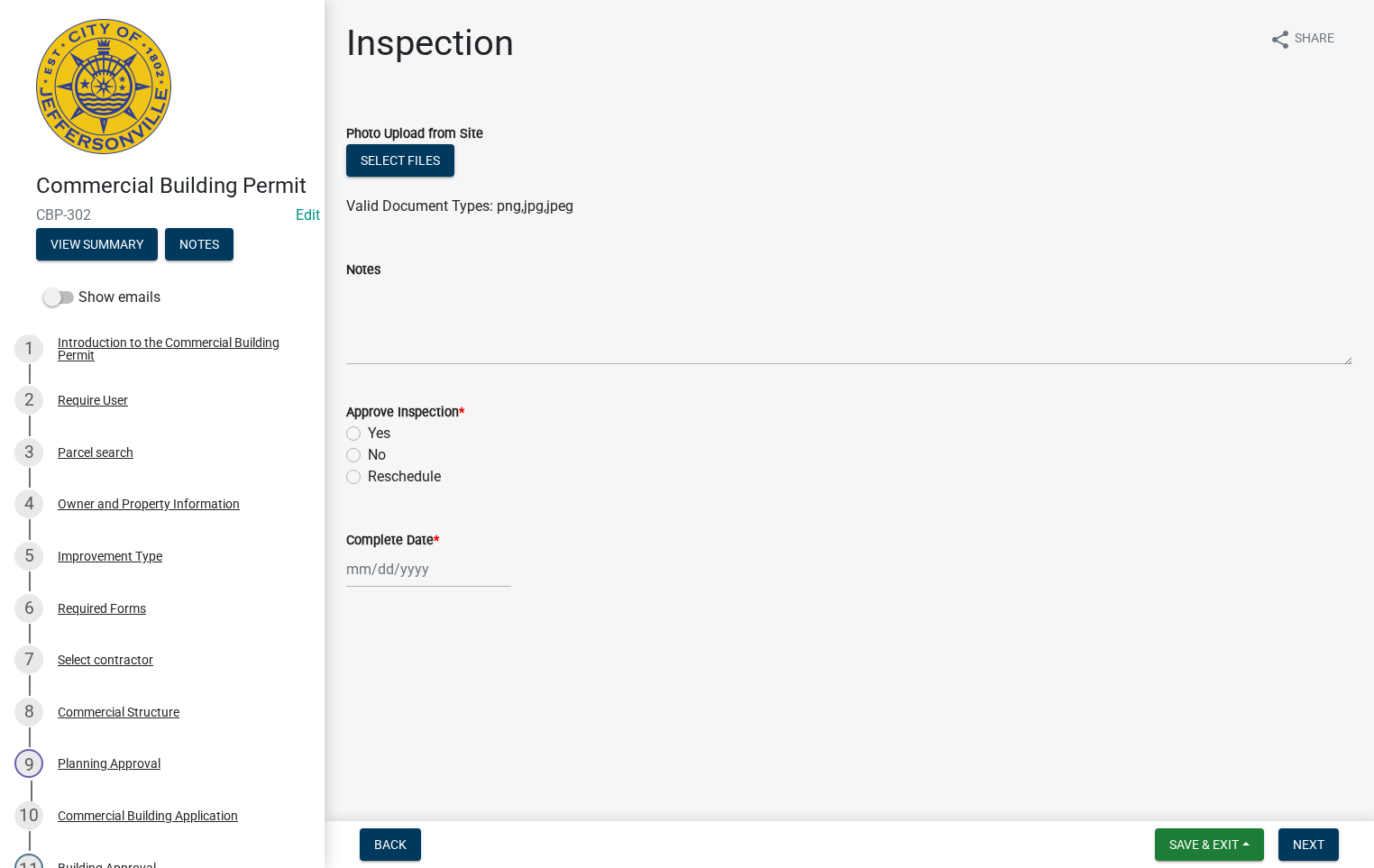
click at [368, 433] on label "Yes" at bounding box center [379, 434] width 23 height 22
click at [368, 433] on input "Yes" at bounding box center [373, 429] width 11 height 11
radio input "true"
select select "9"
select select "2025"
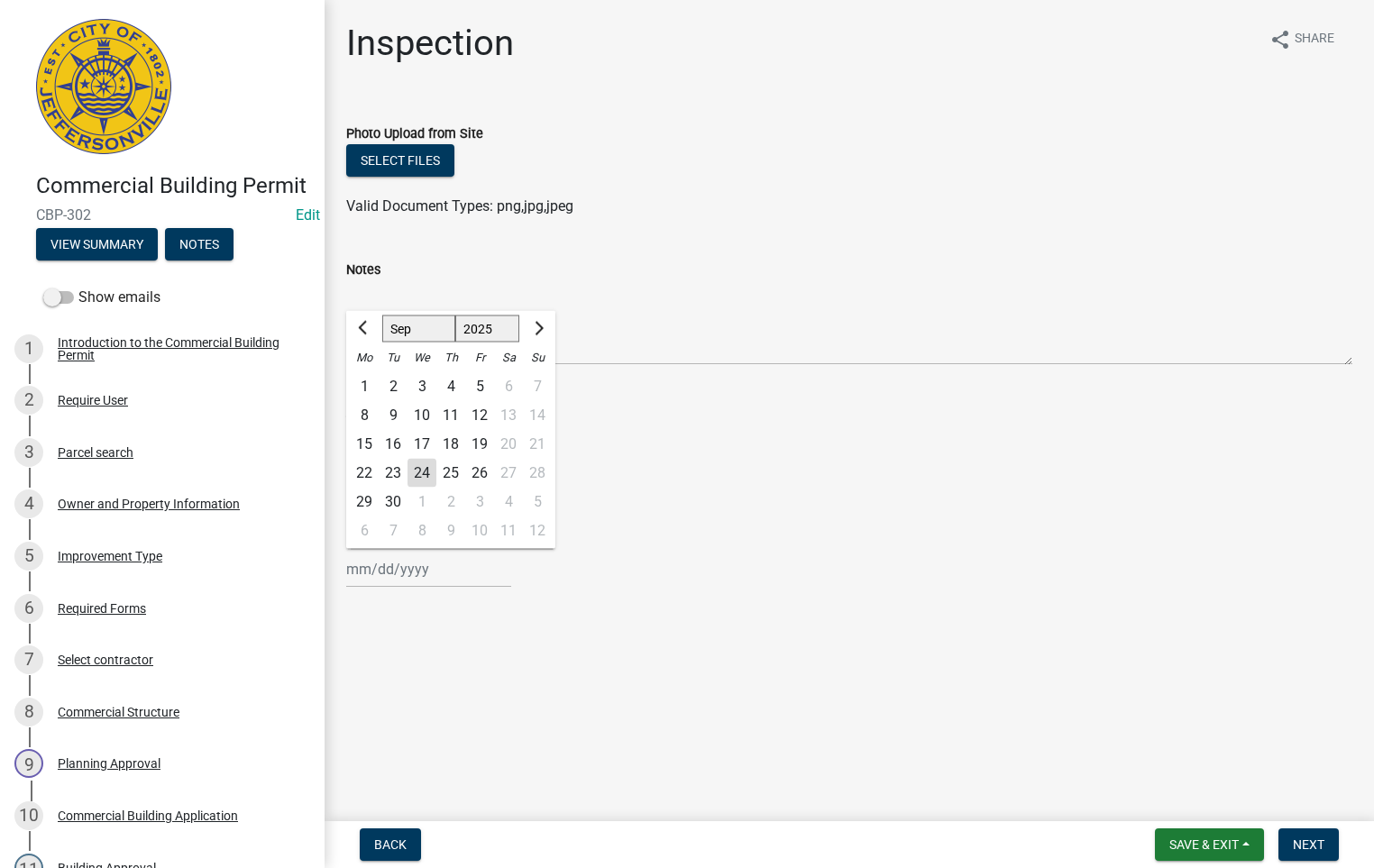
click at [381, 571] on input "Complete Date *" at bounding box center [428, 569] width 165 height 37
click at [420, 472] on div "24" at bounding box center [422, 473] width 29 height 29
type input "[DATE]"
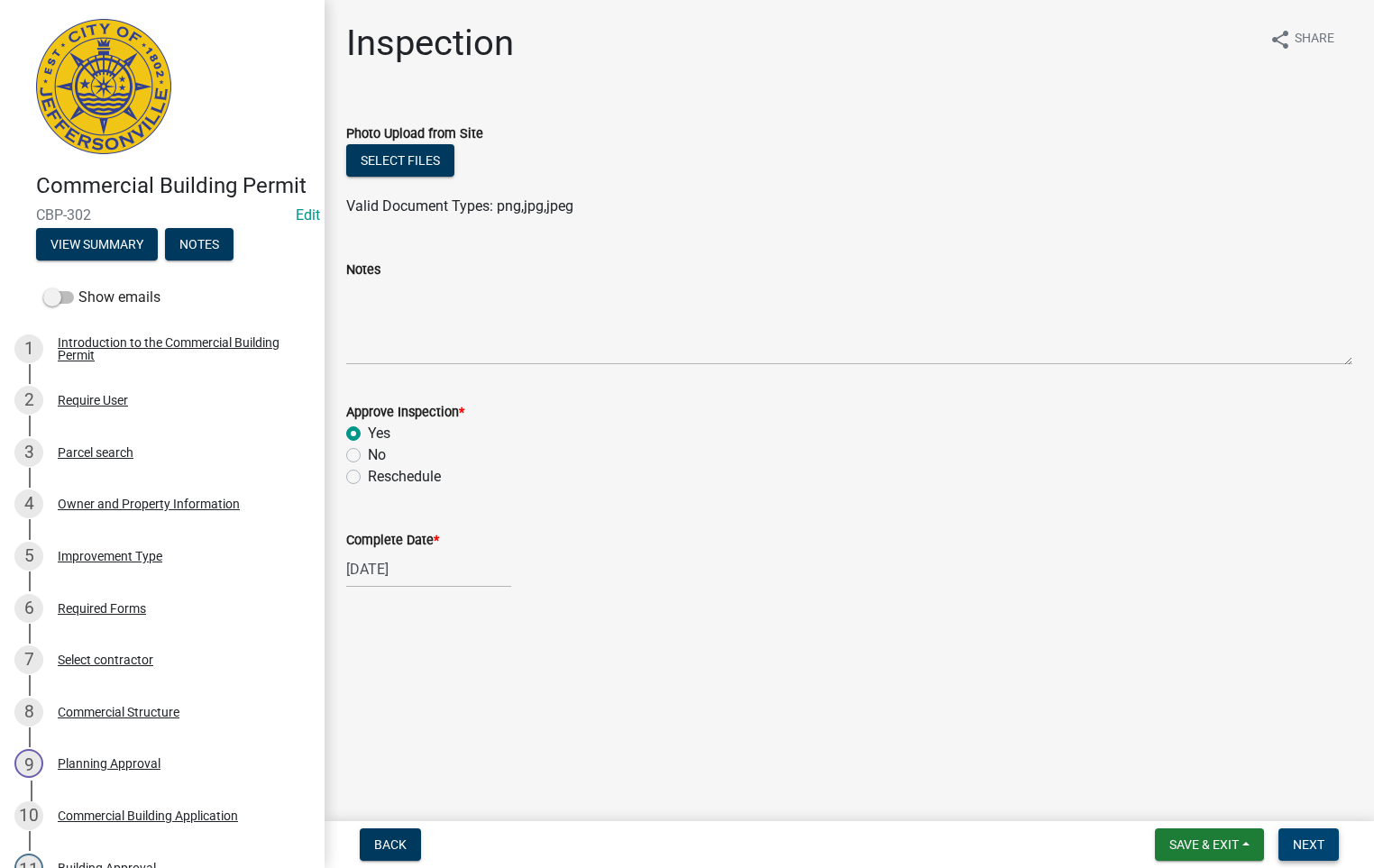
click at [1309, 839] on span "Next" at bounding box center [1308, 844] width 32 height 14
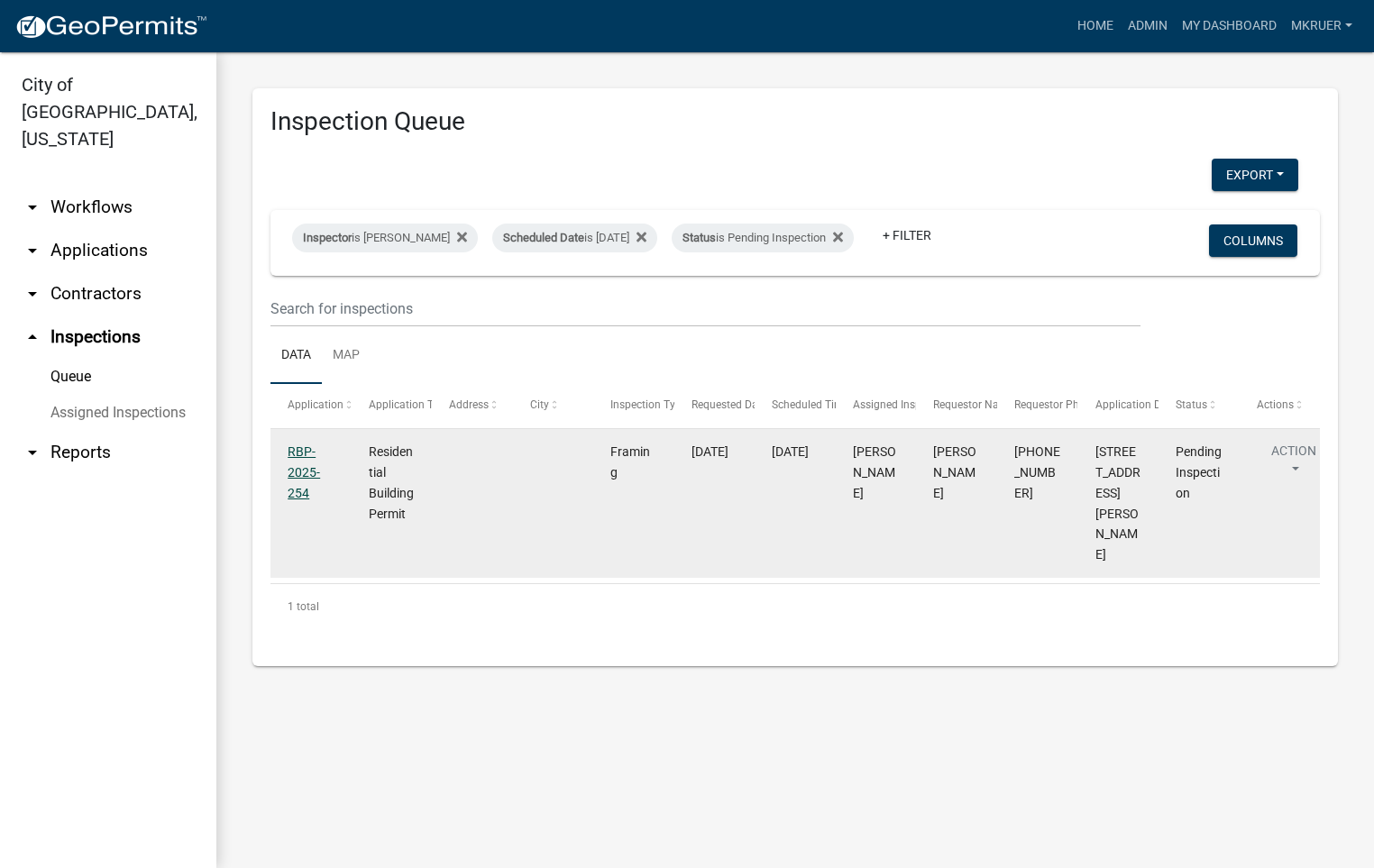
click at [301, 465] on link "RBP-2025-254" at bounding box center [304, 472] width 32 height 56
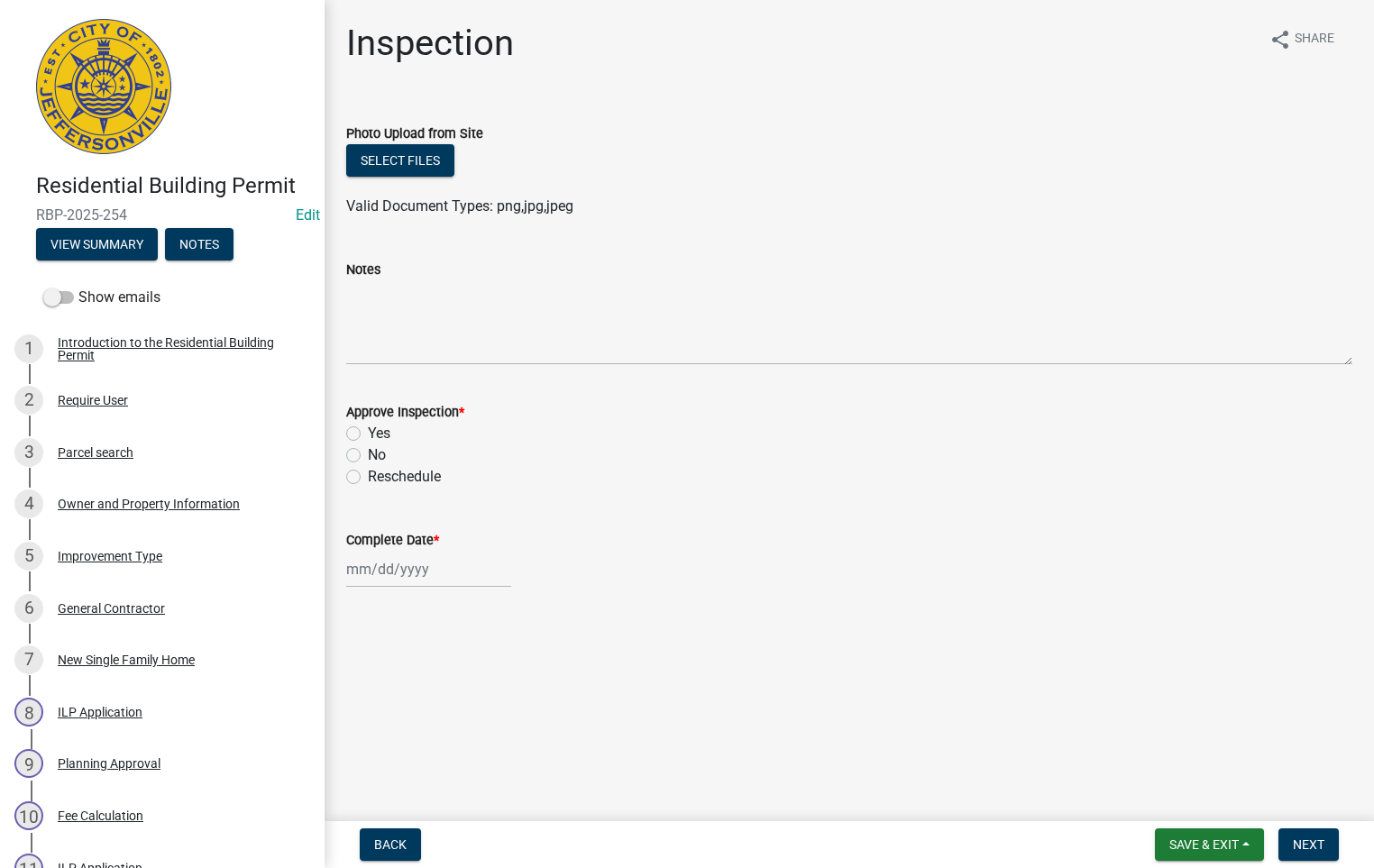
click at [368, 435] on label "Yes" at bounding box center [379, 434] width 23 height 22
click at [368, 434] on input "Yes" at bounding box center [373, 429] width 11 height 11
radio input "true"
click at [409, 574] on div at bounding box center [428, 569] width 165 height 37
select select "9"
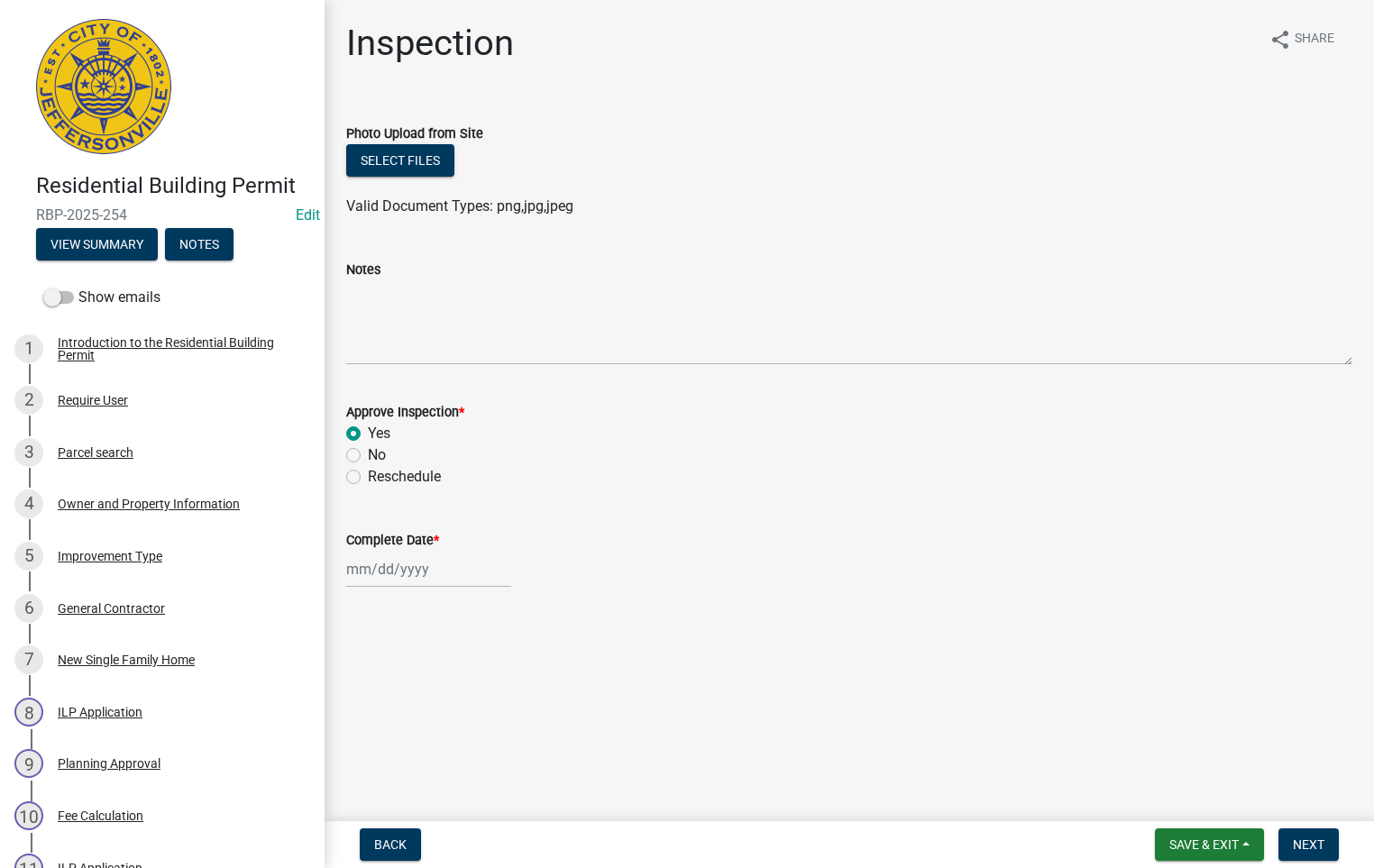
select select "2025"
click at [426, 465] on div "24" at bounding box center [422, 473] width 29 height 29
type input "[DATE]"
click at [366, 311] on textarea "Notes" at bounding box center [848, 323] width 1005 height 85
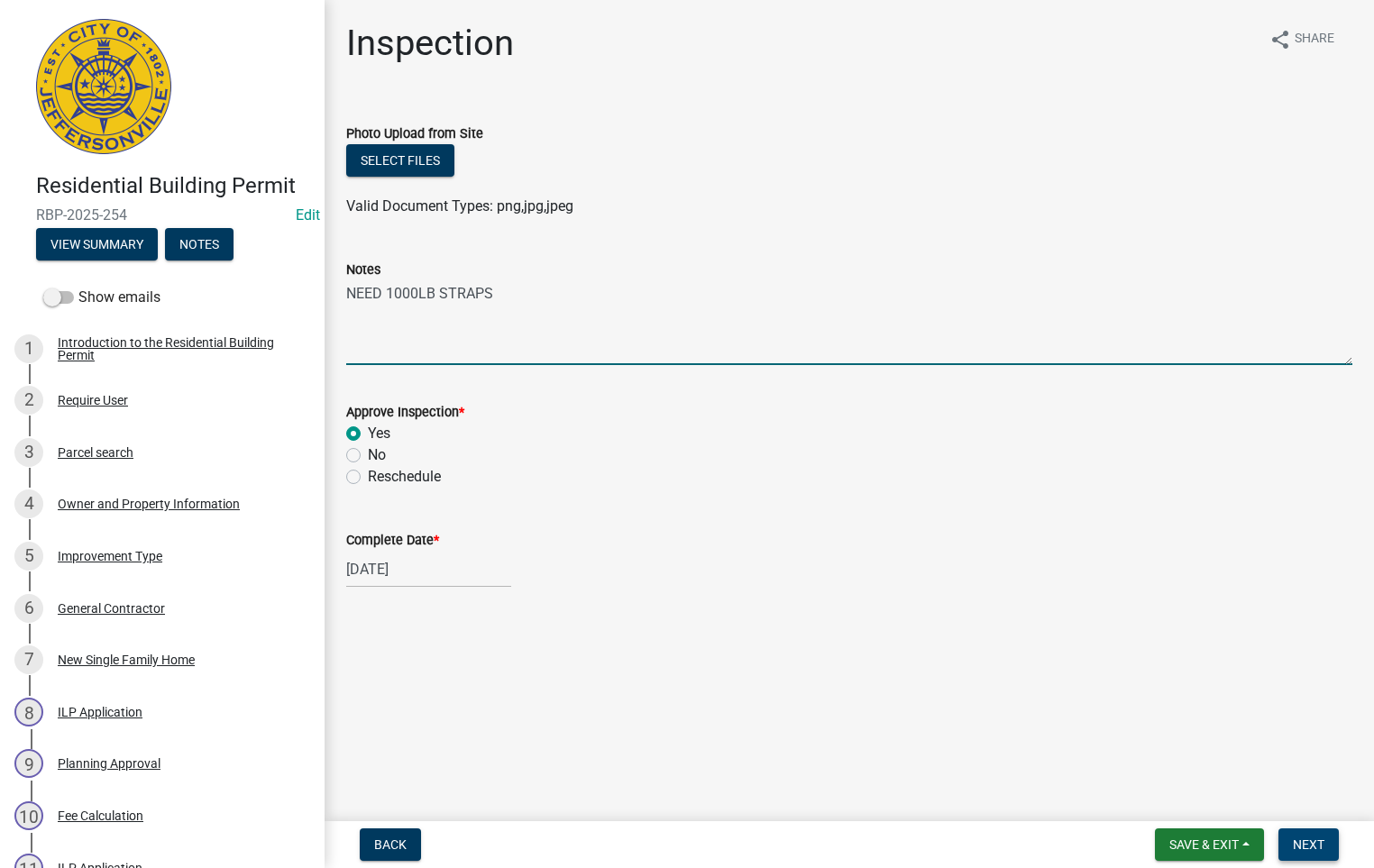
type textarea "NEED 1000LB STRAPS"
click at [1304, 850] on span "Next" at bounding box center [1308, 844] width 32 height 14
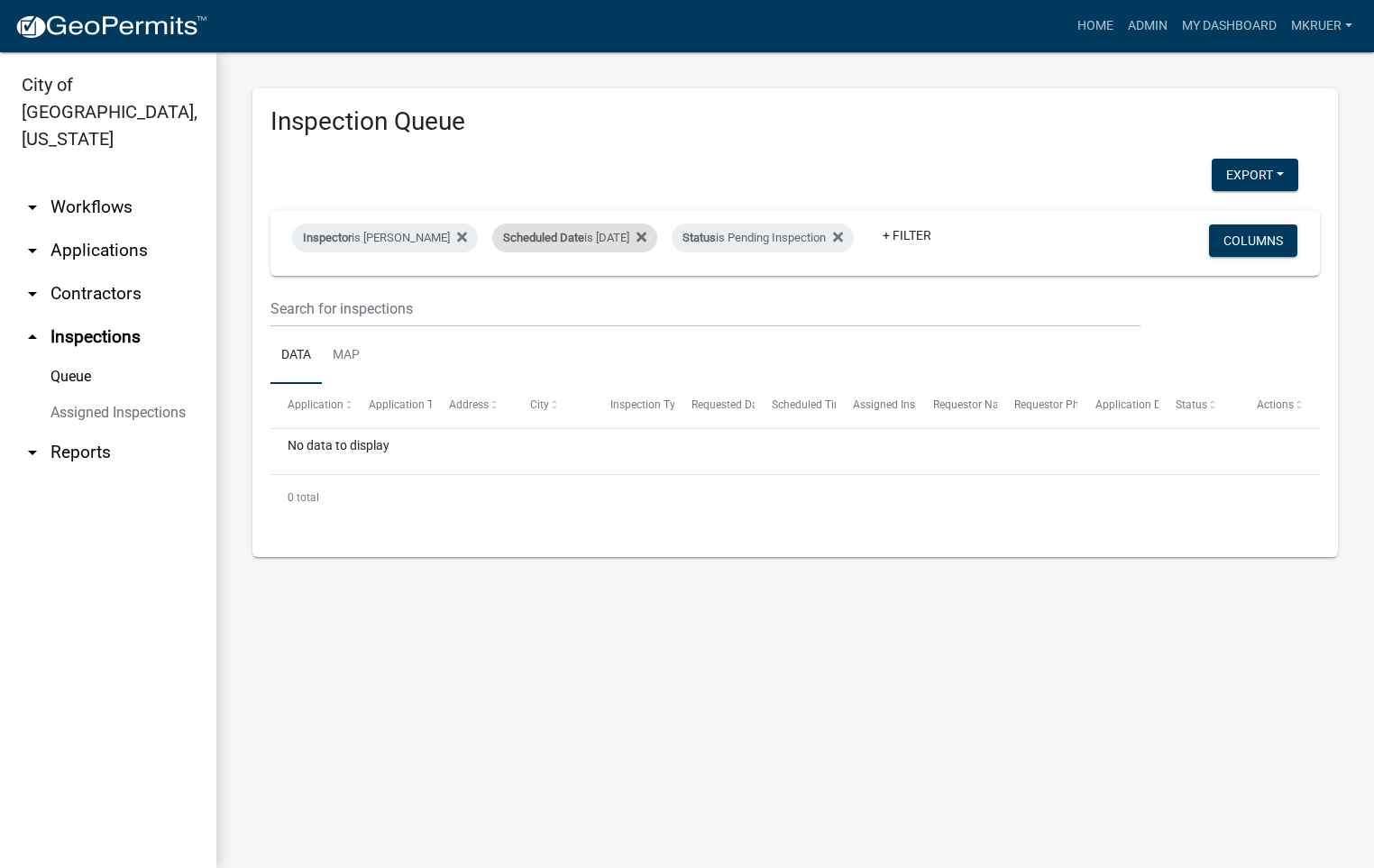
click at [623, 224] on div "Scheduled Date is [DATE]" at bounding box center [574, 238] width 165 height 29
click at [611, 292] on input "[DATE]" at bounding box center [563, 291] width 126 height 37
type input "[DATE]"
